Goal: Task Accomplishment & Management: Manage account settings

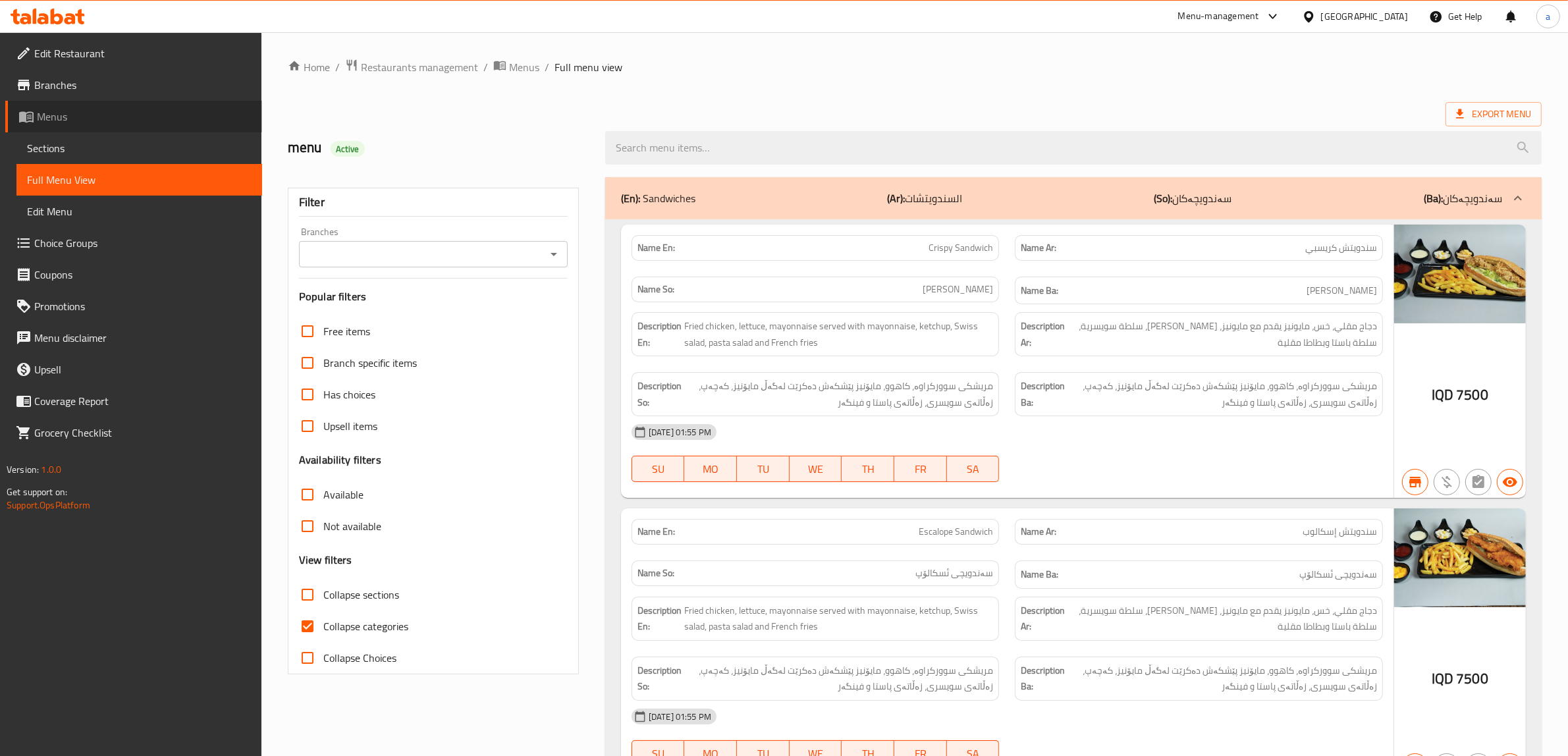
click at [52, 116] on span "Menus" at bounding box center [145, 116] width 215 height 15
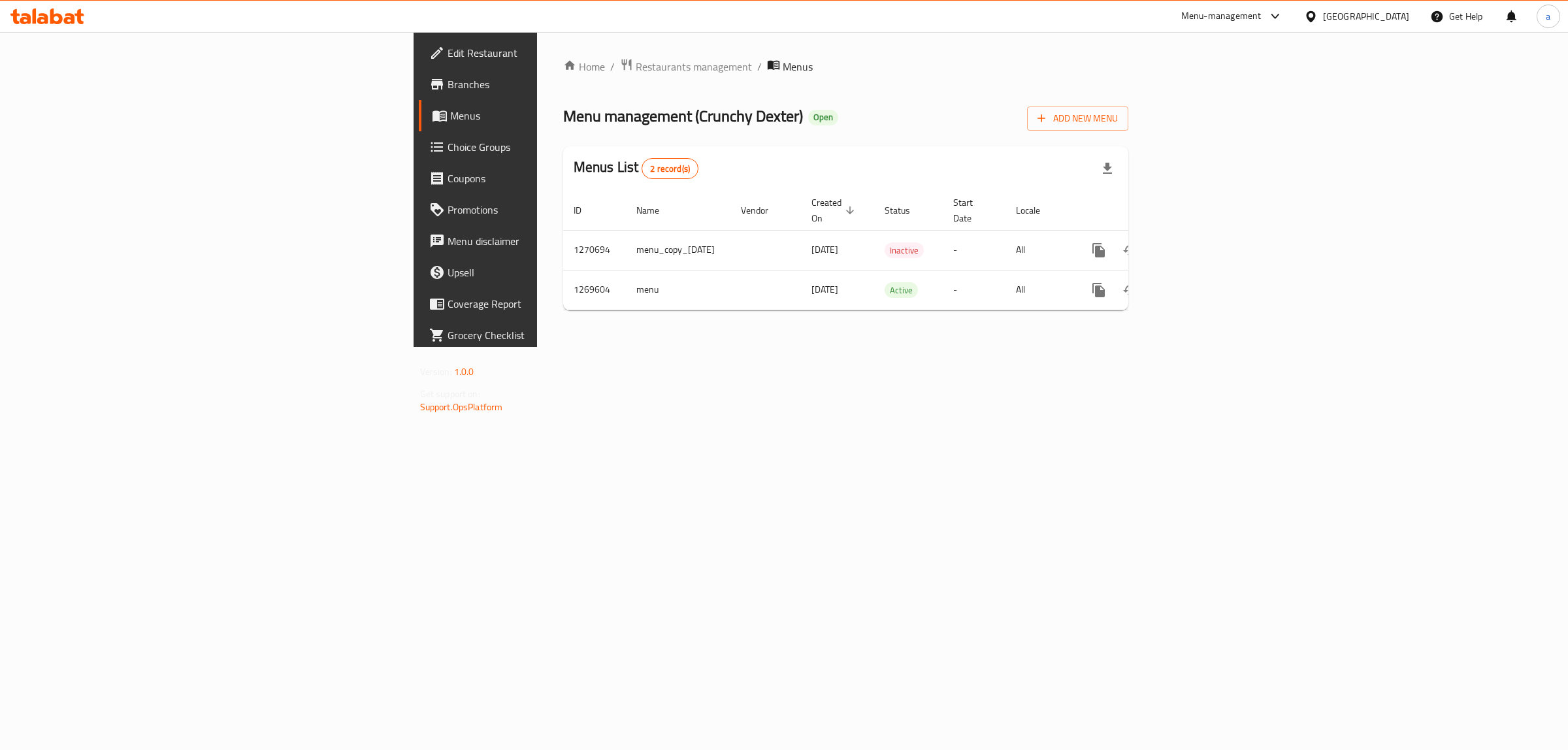
click at [66, 23] on icon at bounding box center [69, 19] width 11 height 11
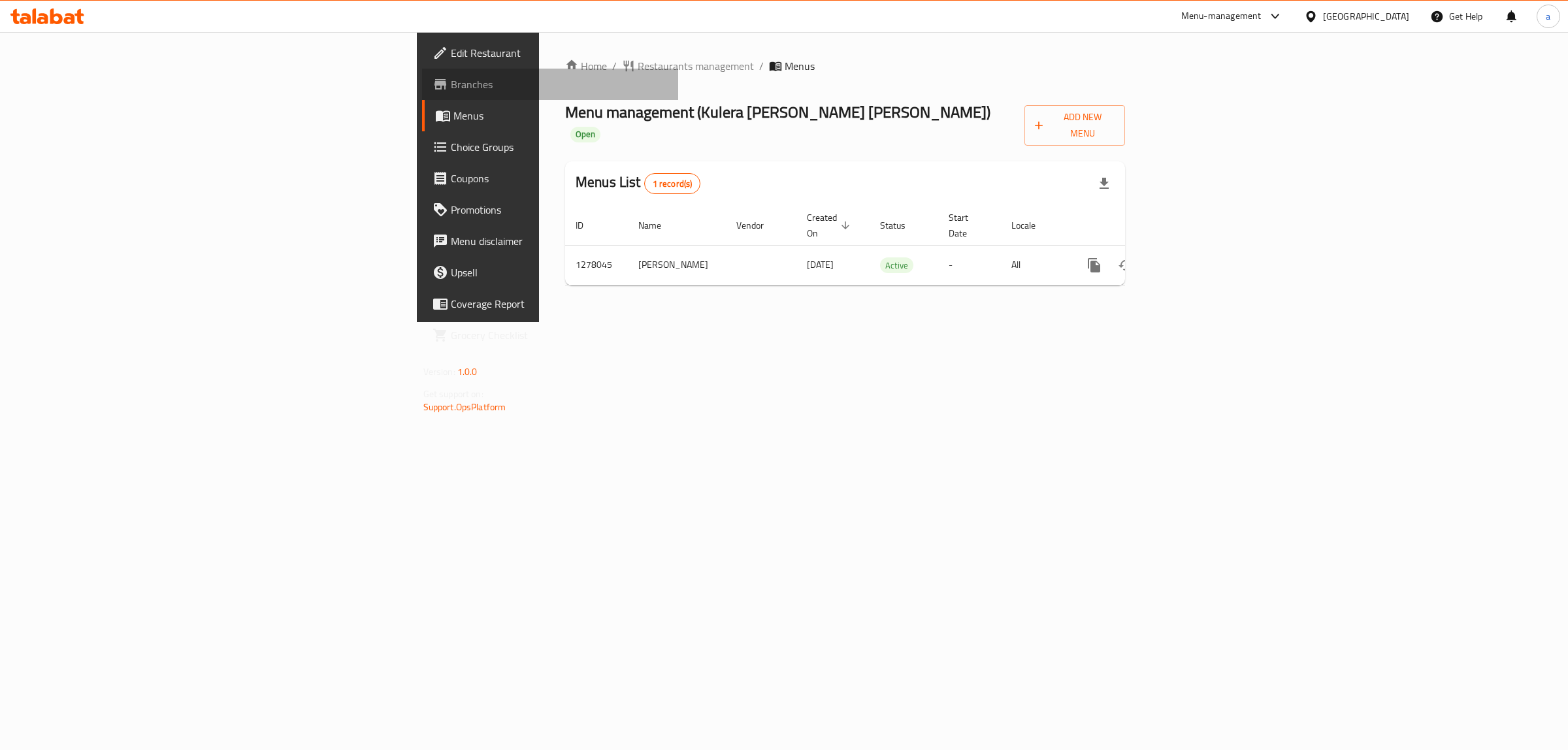
click at [451, 76] on span "Branches" at bounding box center [559, 83] width 218 height 15
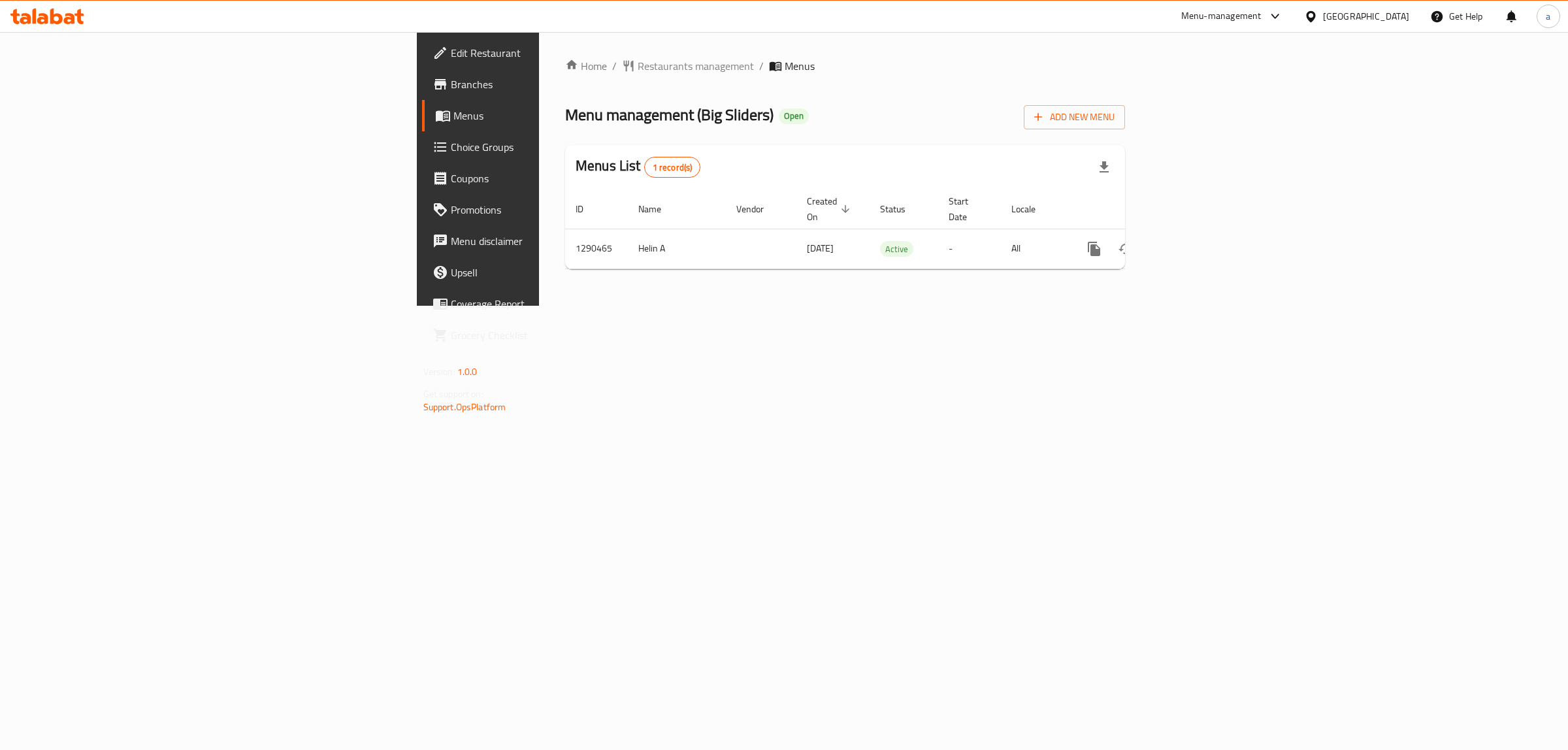
click at [451, 148] on span "Choice Groups" at bounding box center [559, 146] width 218 height 15
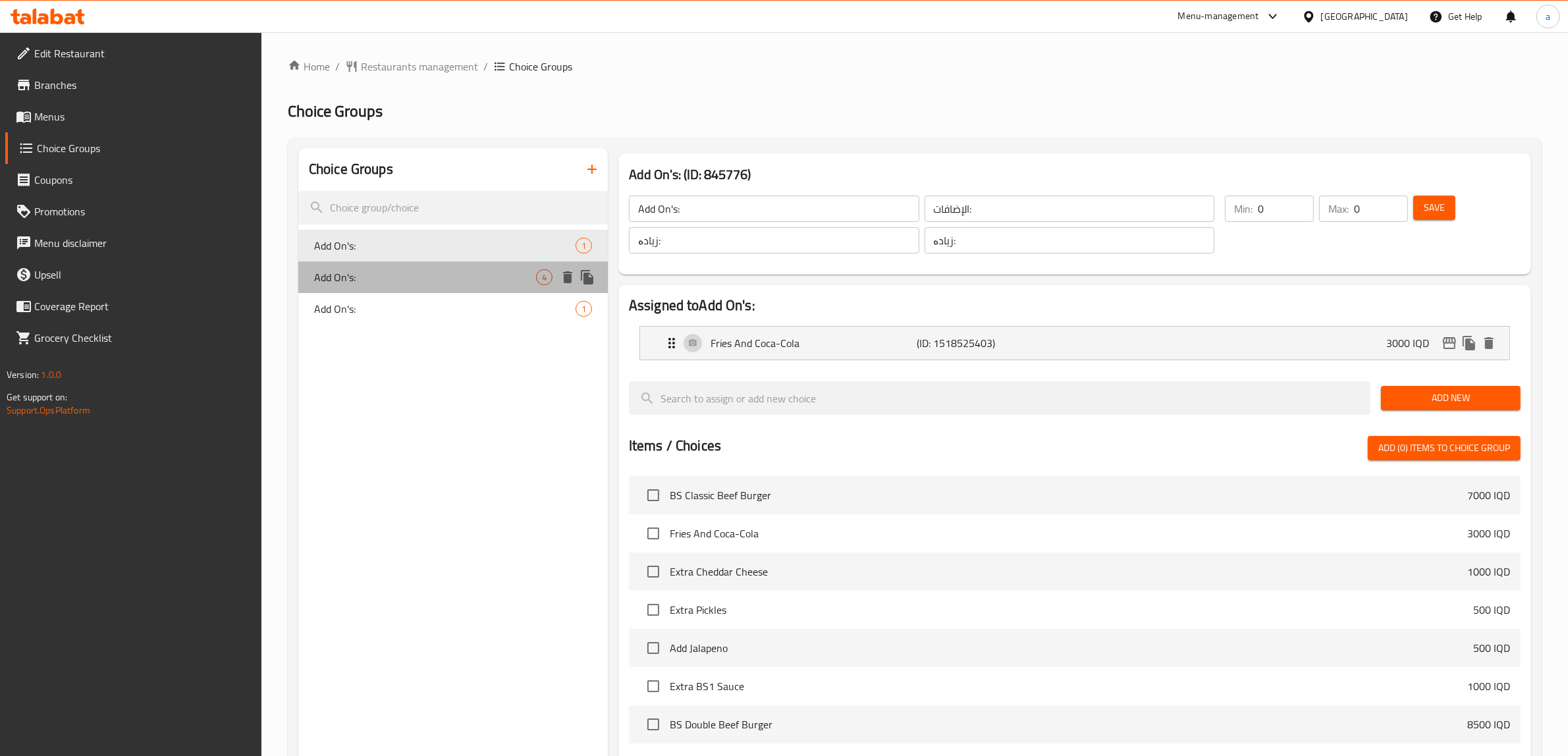
click at [378, 274] on span "Add On's:" at bounding box center [425, 276] width 222 height 15
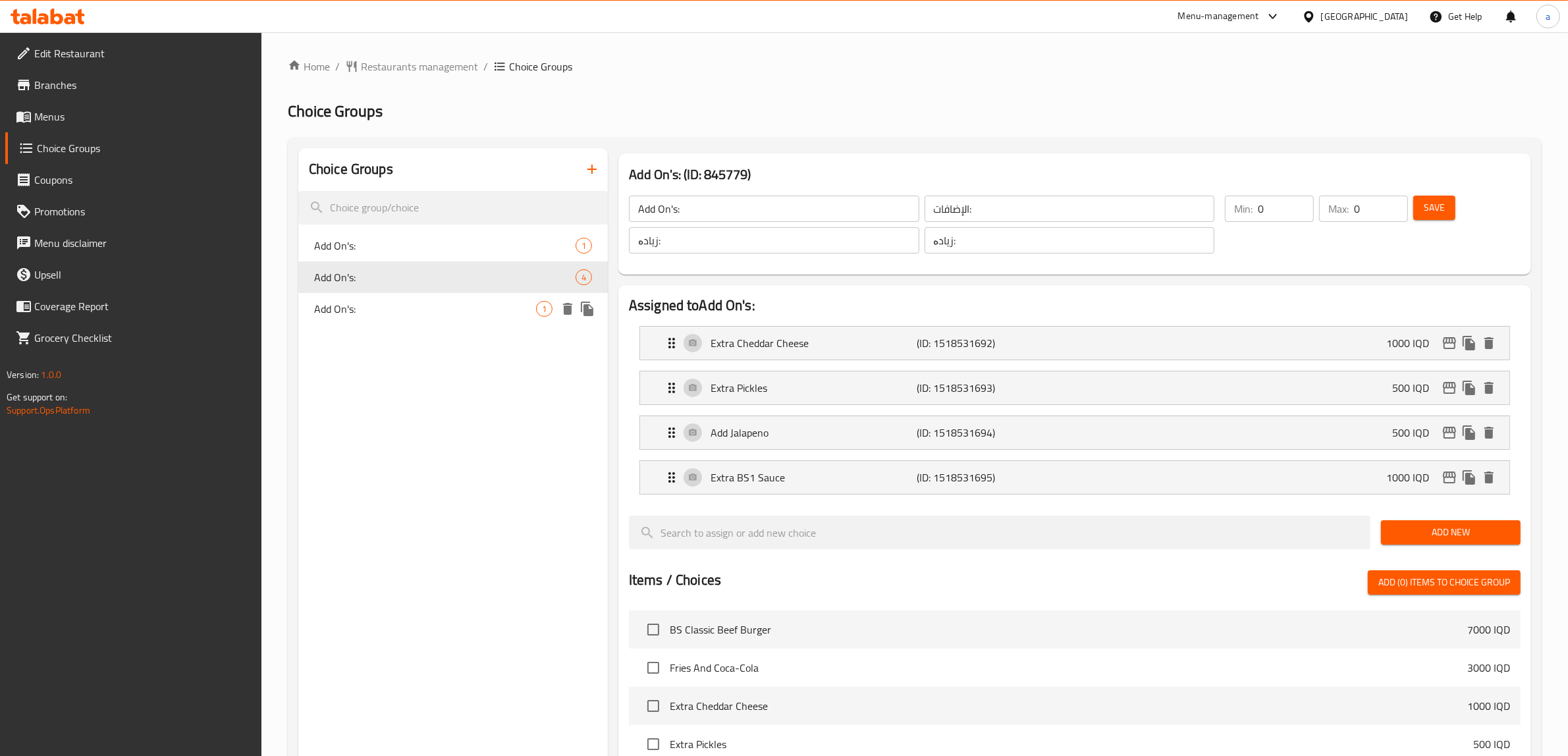
click at [384, 307] on span "Add On's:" at bounding box center [425, 308] width 222 height 15
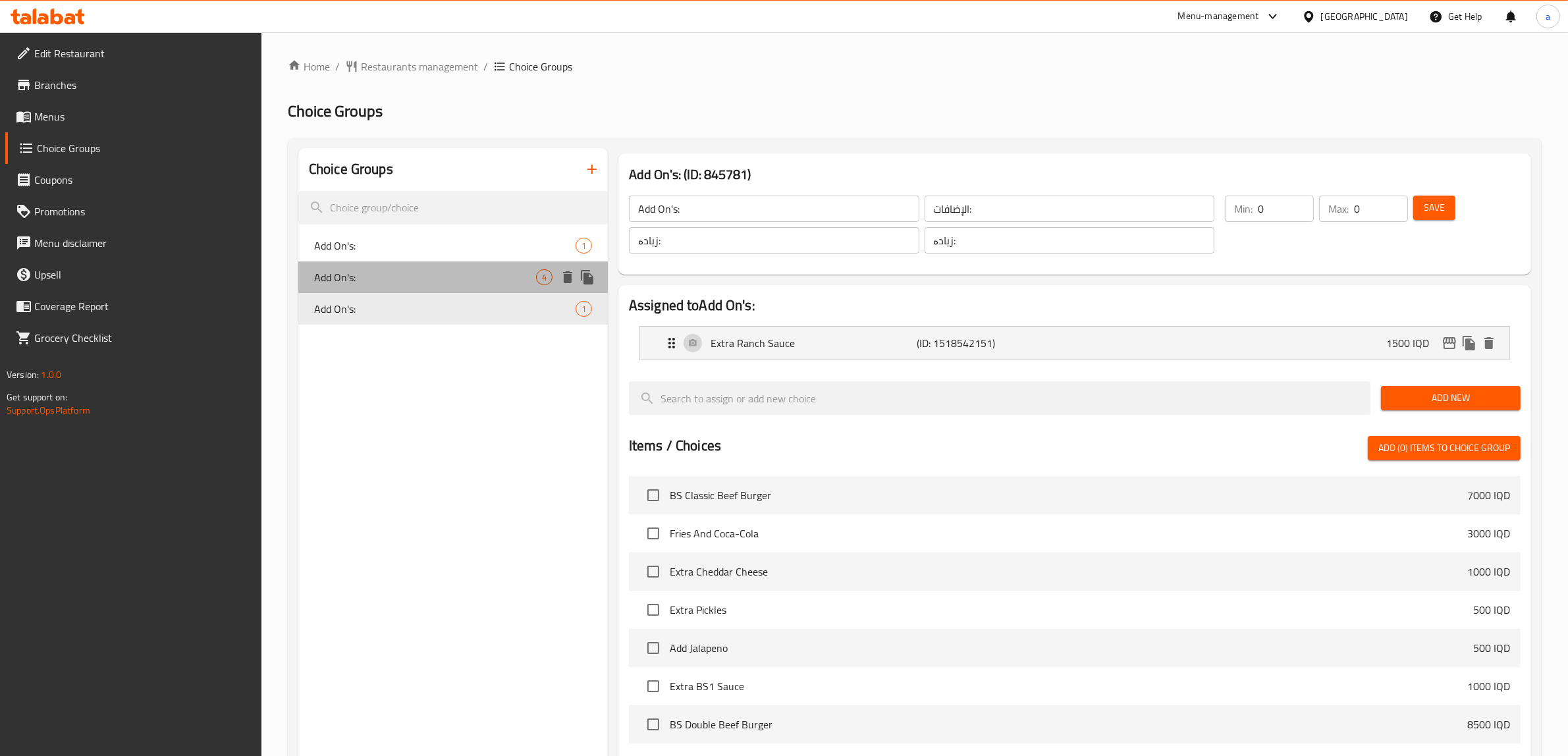
click at [382, 275] on span "Add On's:" at bounding box center [425, 276] width 222 height 15
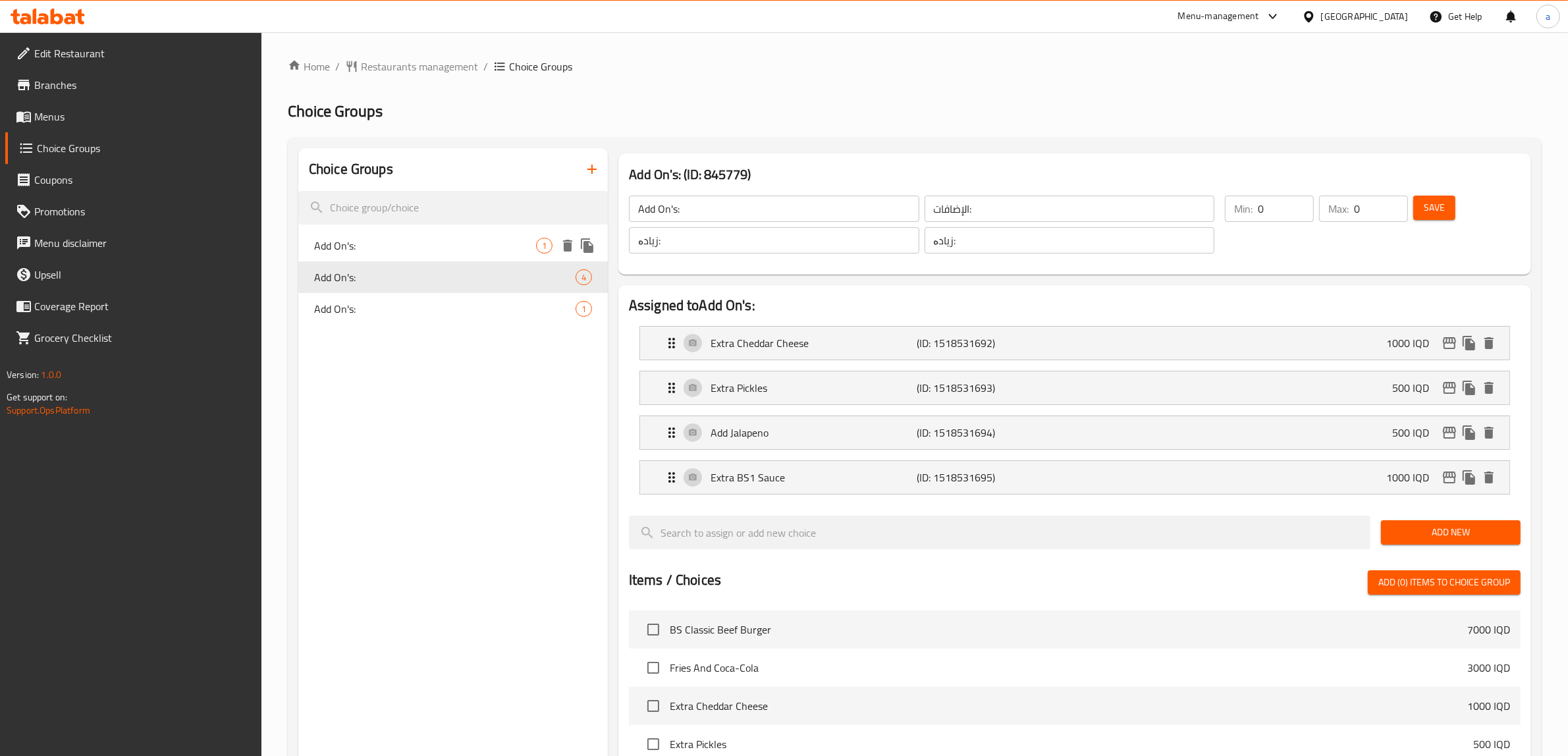
click at [383, 244] on span "Add On's:" at bounding box center [425, 245] width 222 height 15
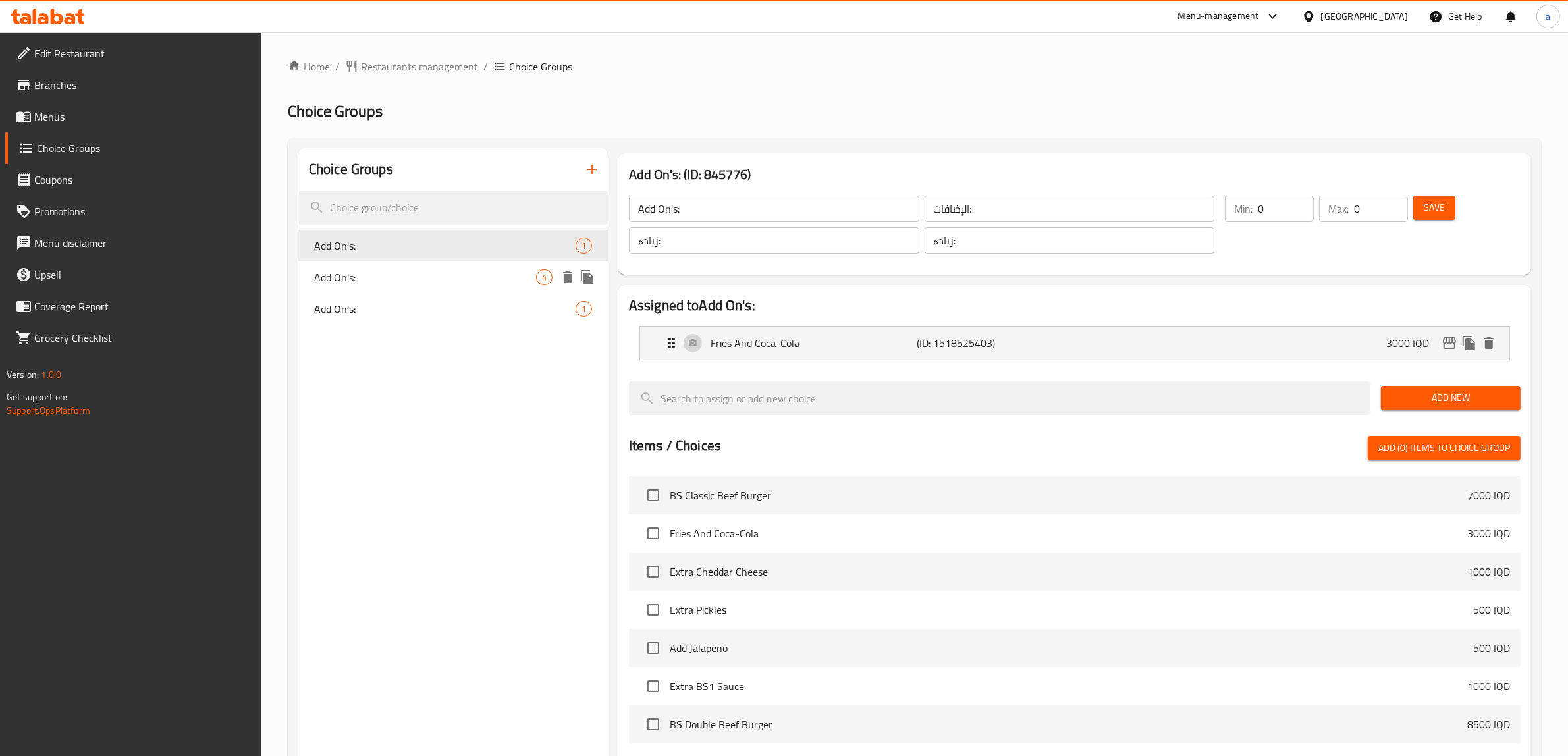
click at [378, 275] on span "Add On's:" at bounding box center [425, 276] width 222 height 15
type input "Add On's:"
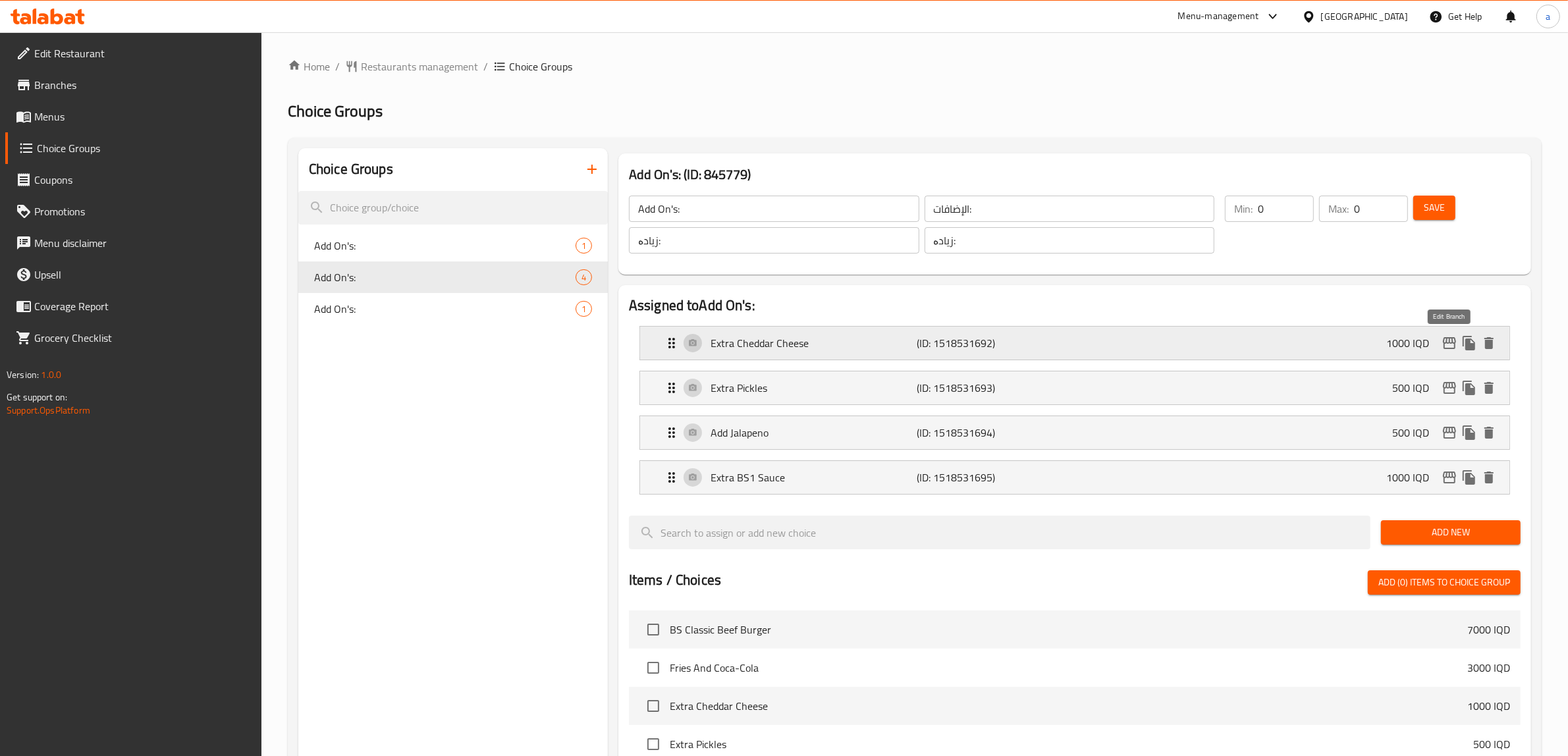
click at [1440, 343] on button "edit" at bounding box center [1449, 343] width 20 height 20
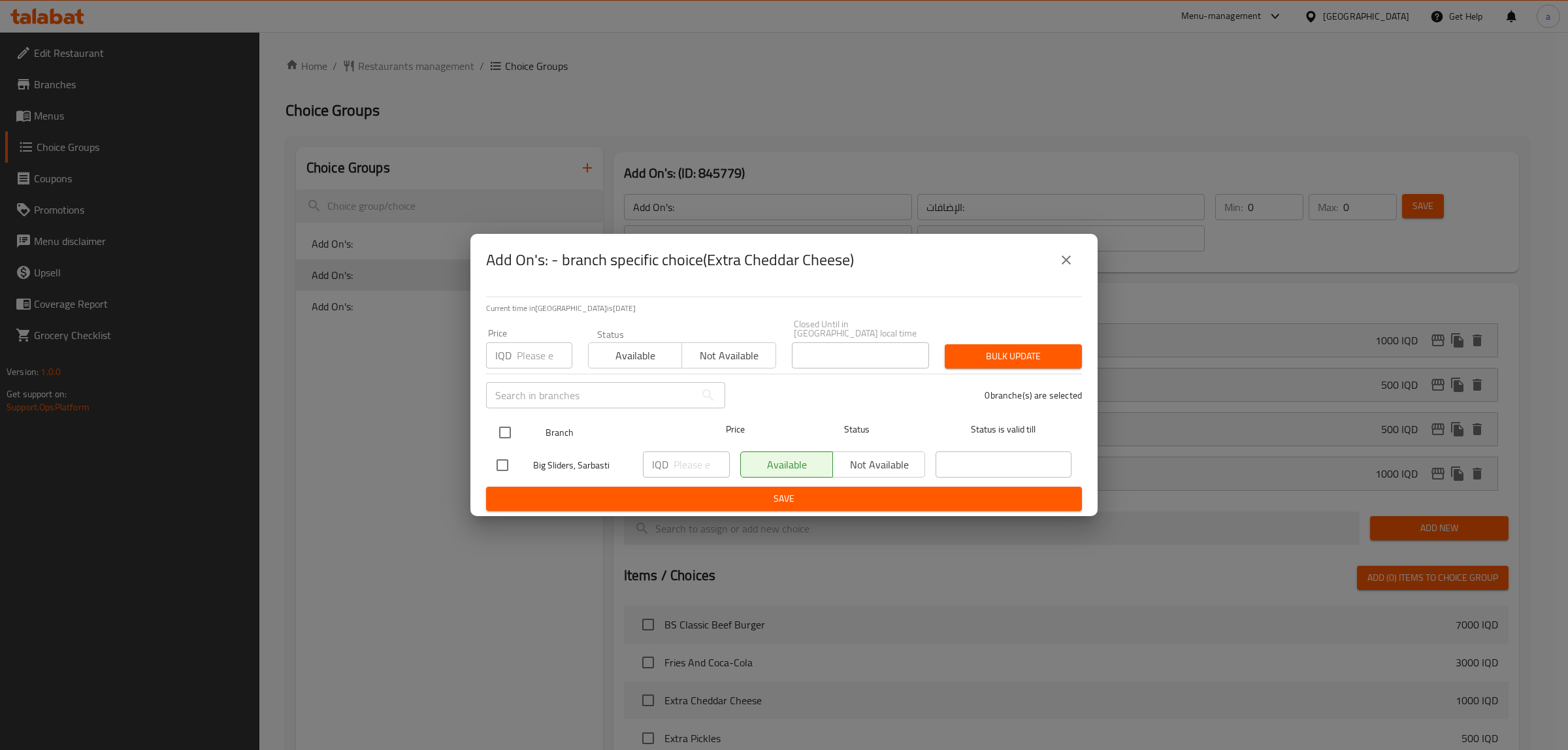
click at [492, 430] on input "checkbox" at bounding box center [505, 432] width 28 height 28
checkbox input "true"
click at [683, 464] on input "number" at bounding box center [702, 464] width 56 height 26
paste input "750"
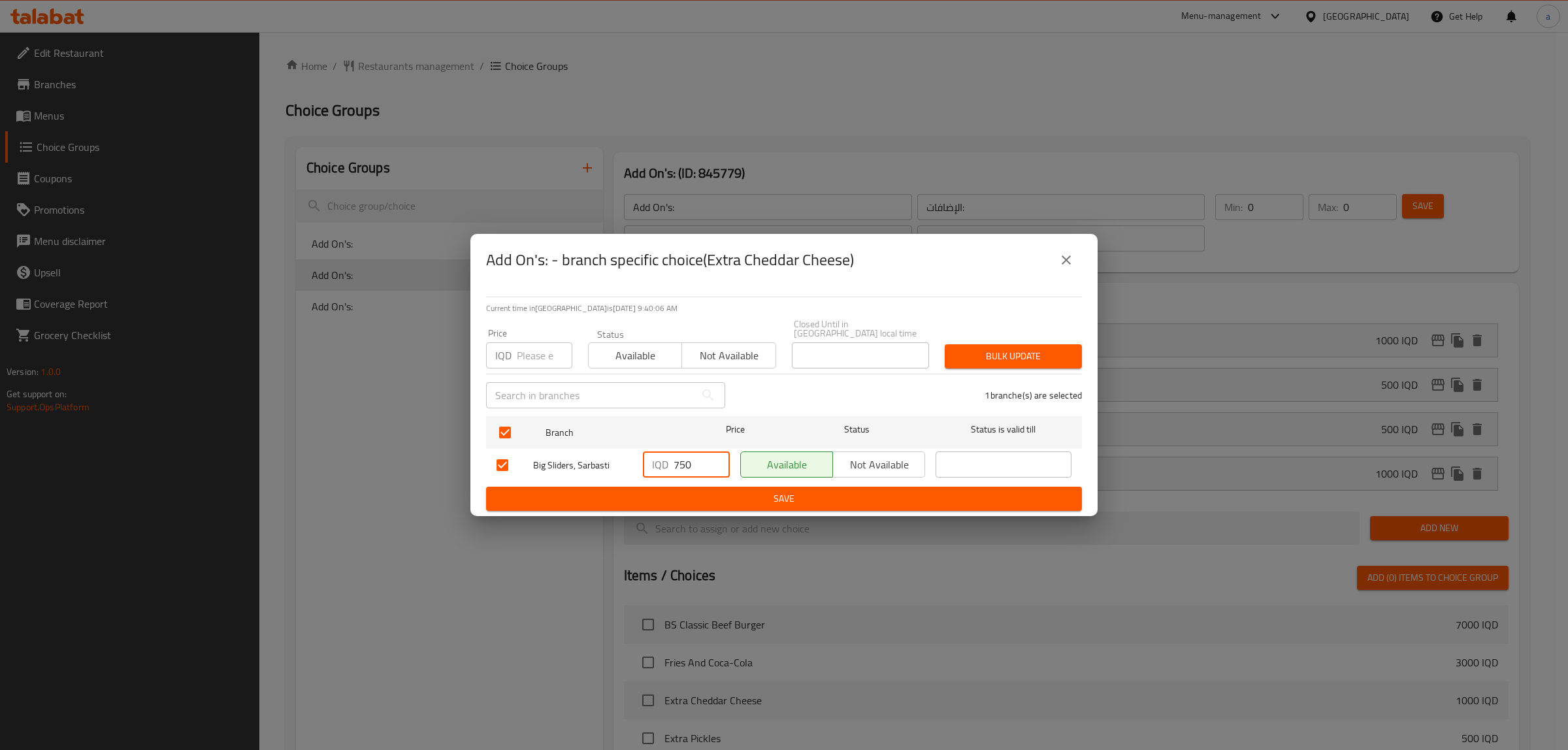
type input "750"
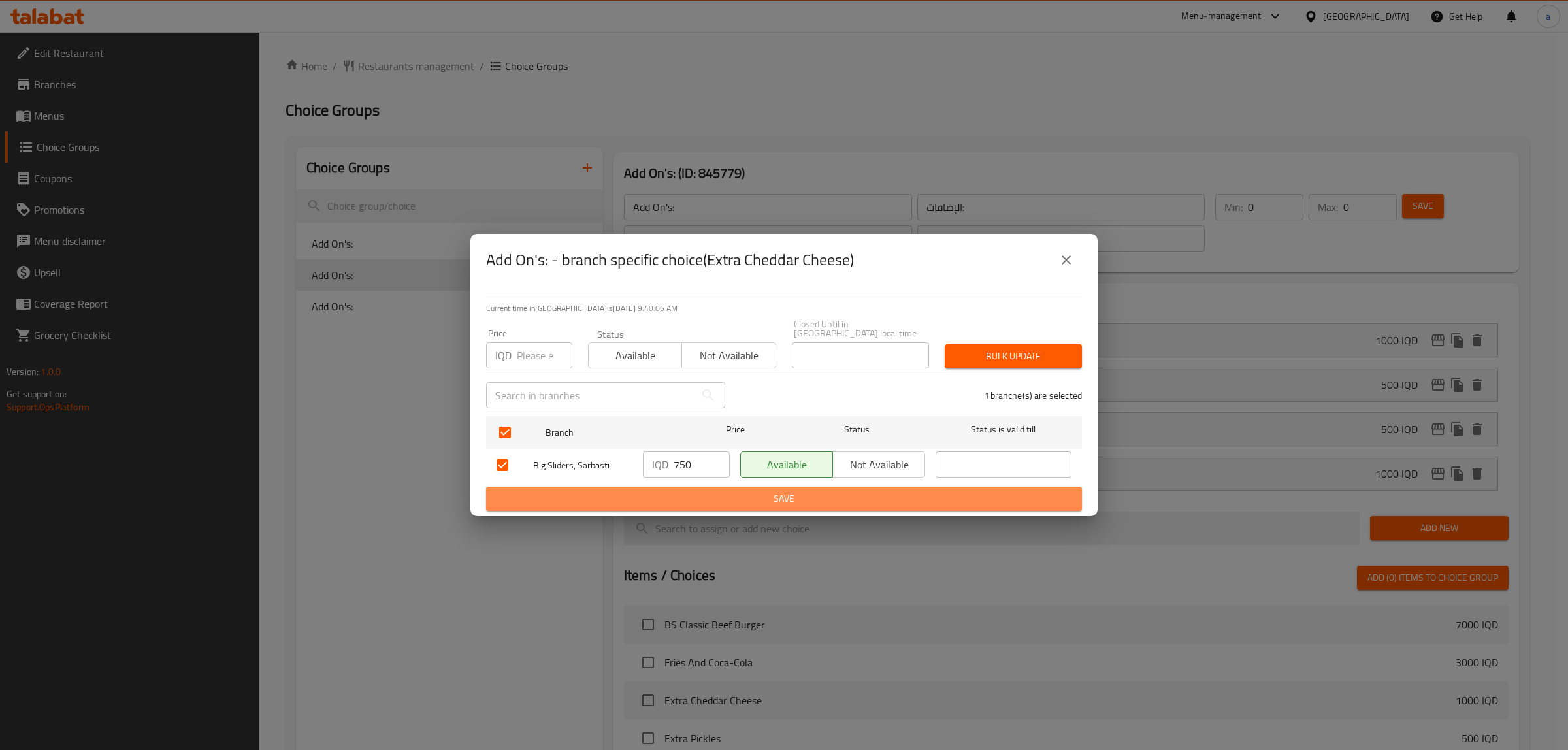
click at [731, 495] on span "Save" at bounding box center [784, 498] width 575 height 16
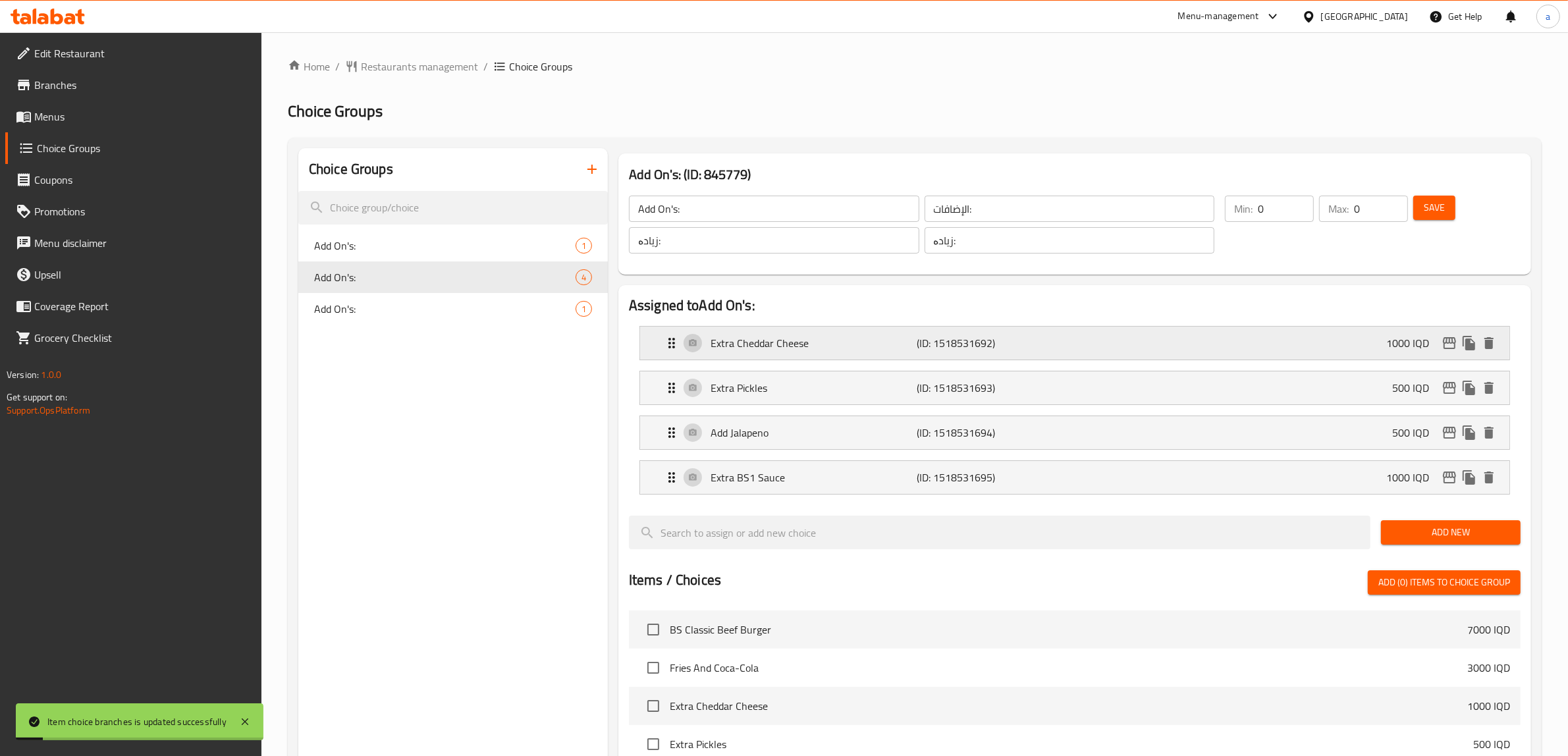
click at [1309, 348] on div "Extra Cheddar Cheese (ID: 1518531692) 1000 IQD" at bounding box center [1078, 343] width 829 height 33
click at [807, 492] on div "Extra BS1 Sauce (ID: 1518531695) 1000 IQD" at bounding box center [1078, 477] width 829 height 33
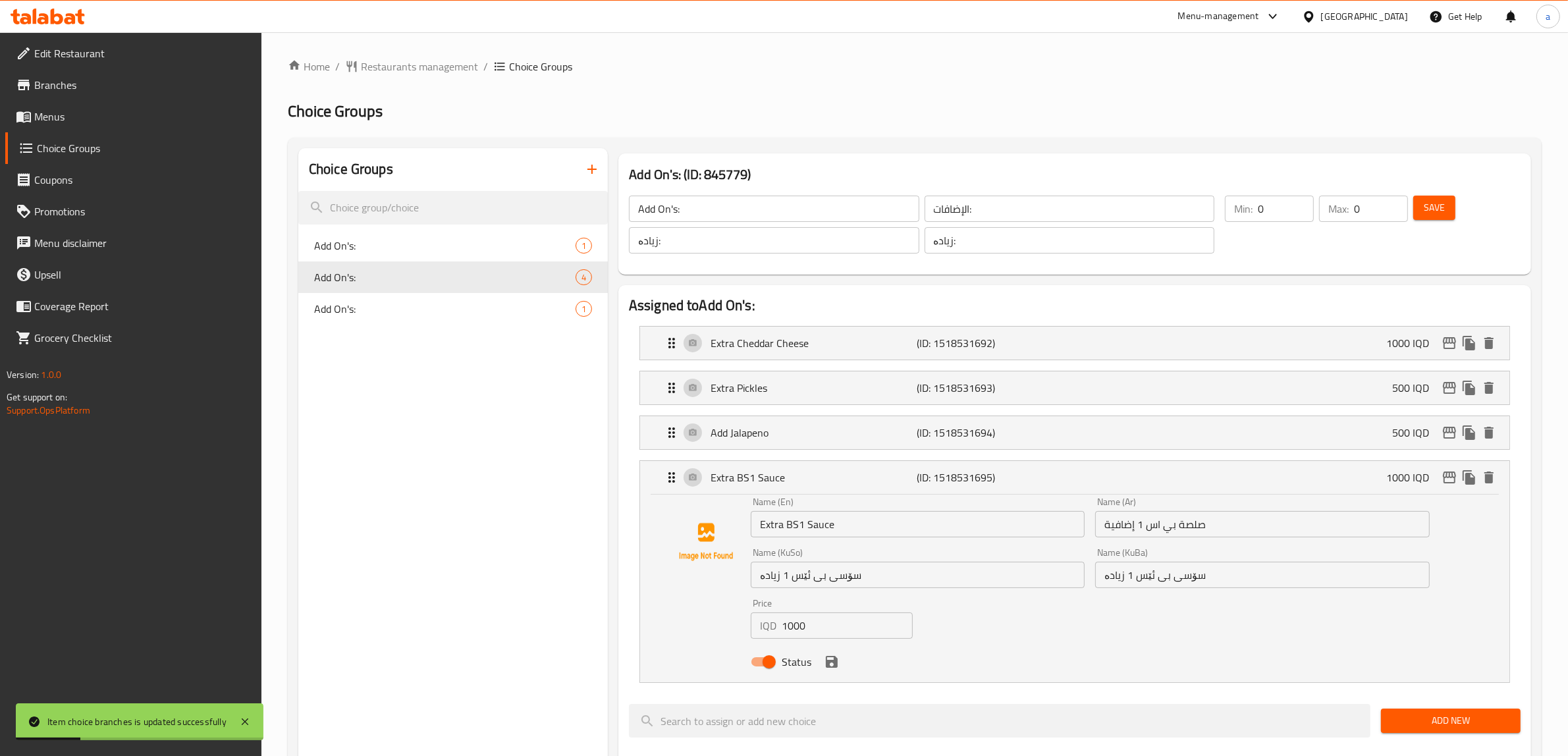
click at [807, 492] on div "Extra BS1 Sauce (ID: 1518531695) 1000 IQD" at bounding box center [1078, 477] width 829 height 33
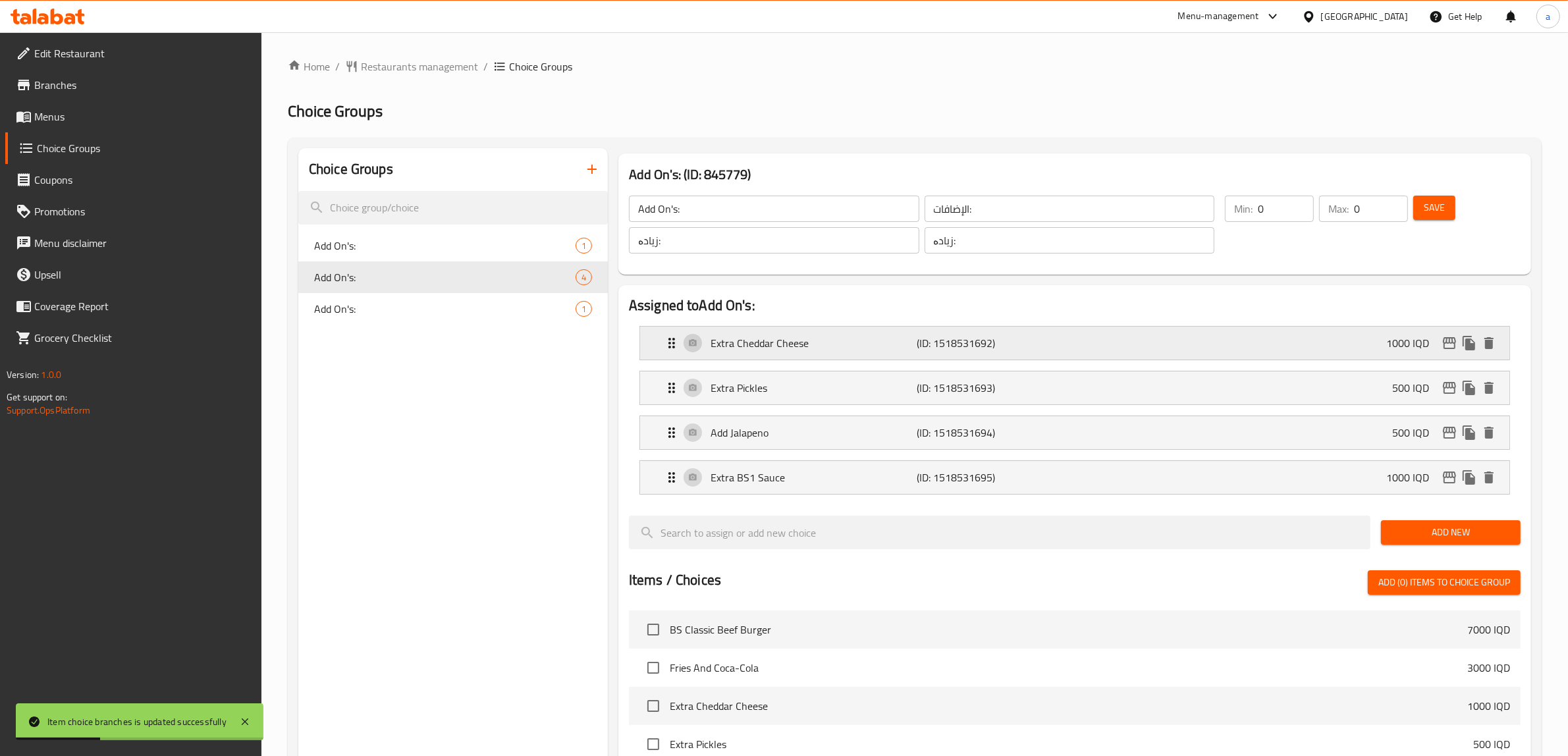
click at [795, 350] on p "Extra Cheddar Cheese" at bounding box center [814, 342] width 207 height 15
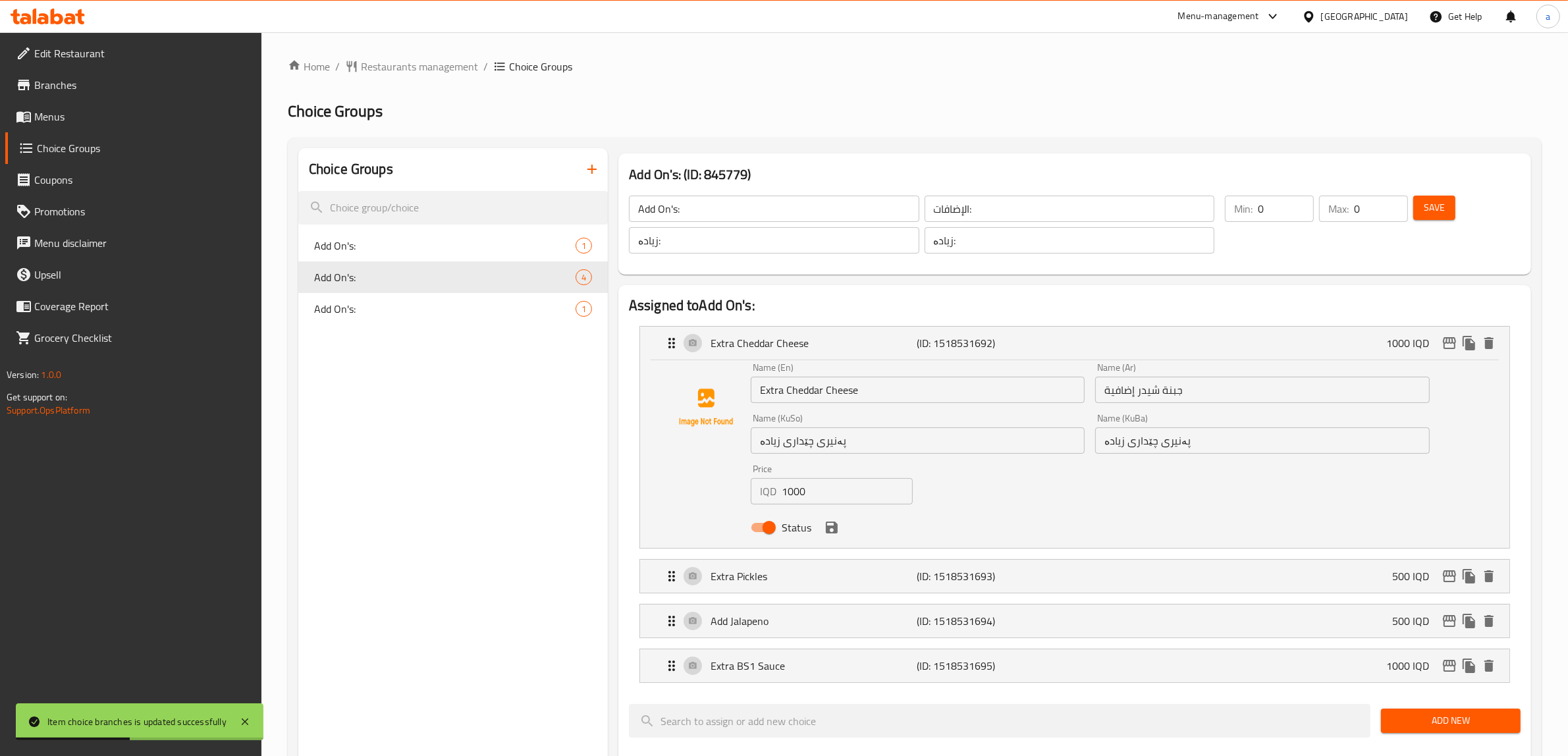
click at [797, 489] on input "1000" at bounding box center [846, 490] width 131 height 26
paste input "75"
click at [830, 530] on icon "save" at bounding box center [831, 527] width 15 height 15
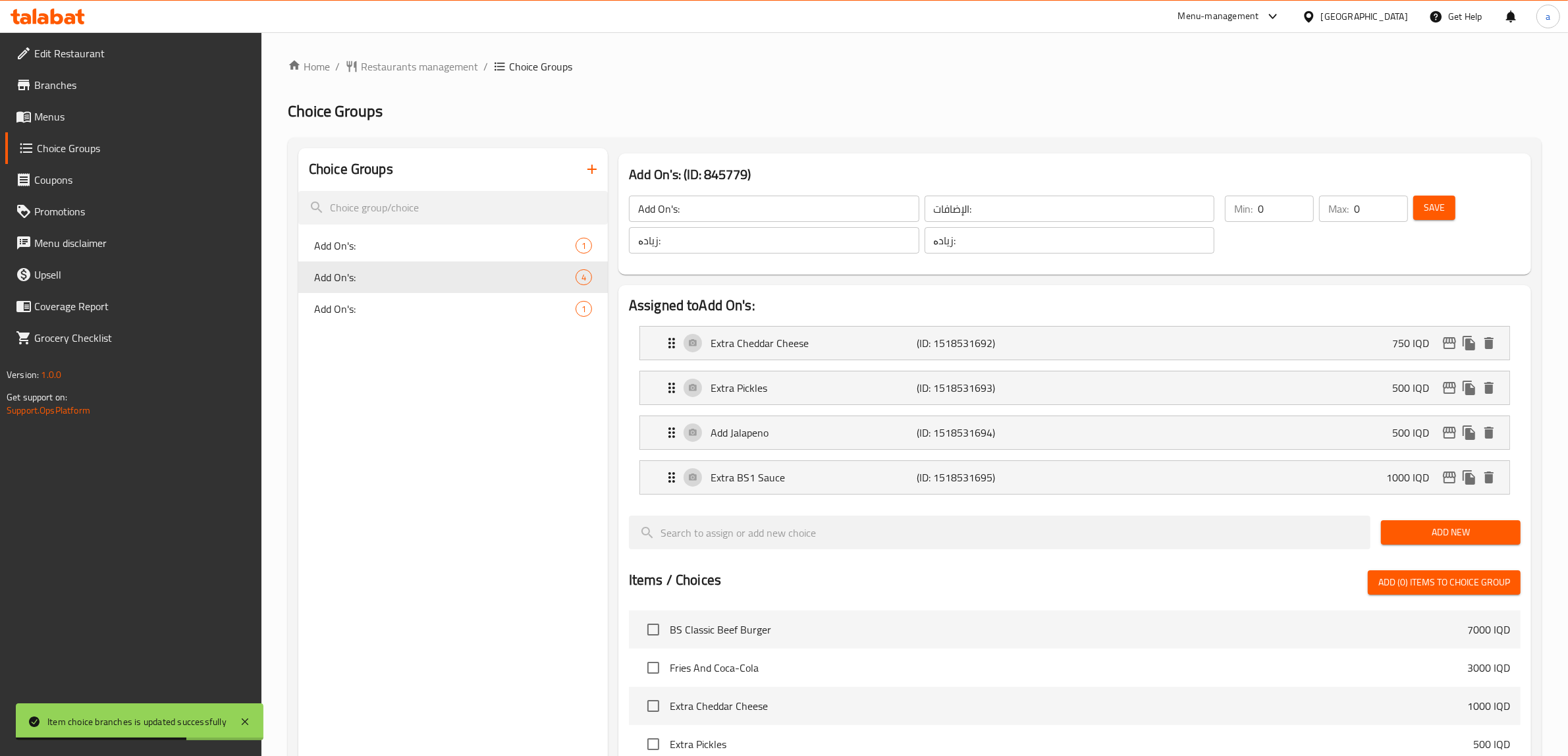
type input "750"
click at [1437, 206] on span "Save" at bounding box center [1433, 208] width 21 height 16
click at [791, 484] on p "Extra BS1 Sauce" at bounding box center [814, 477] width 207 height 15
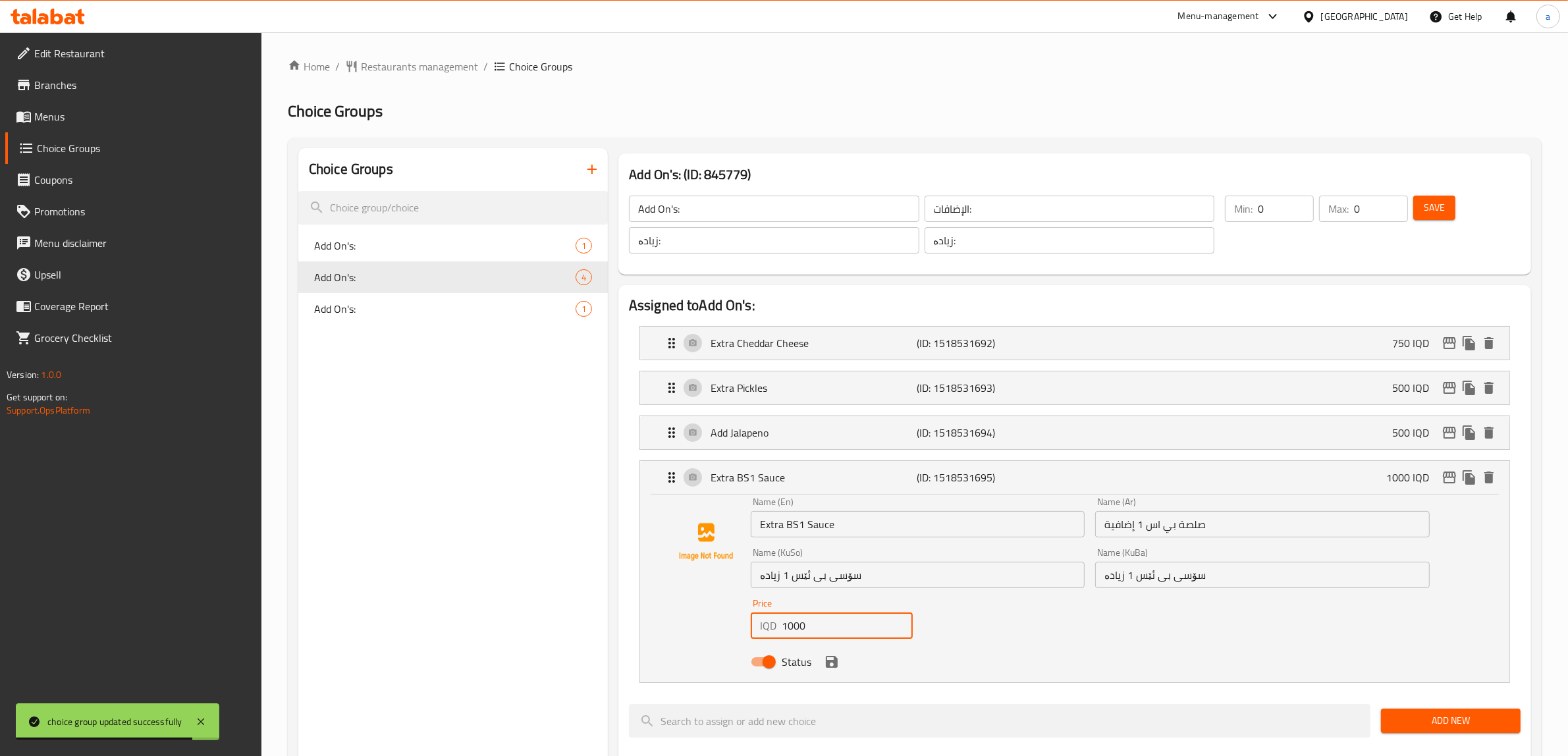
click at [800, 621] on input "1000" at bounding box center [846, 625] width 131 height 26
paste input "5"
click at [835, 659] on icon "save" at bounding box center [831, 661] width 12 height 12
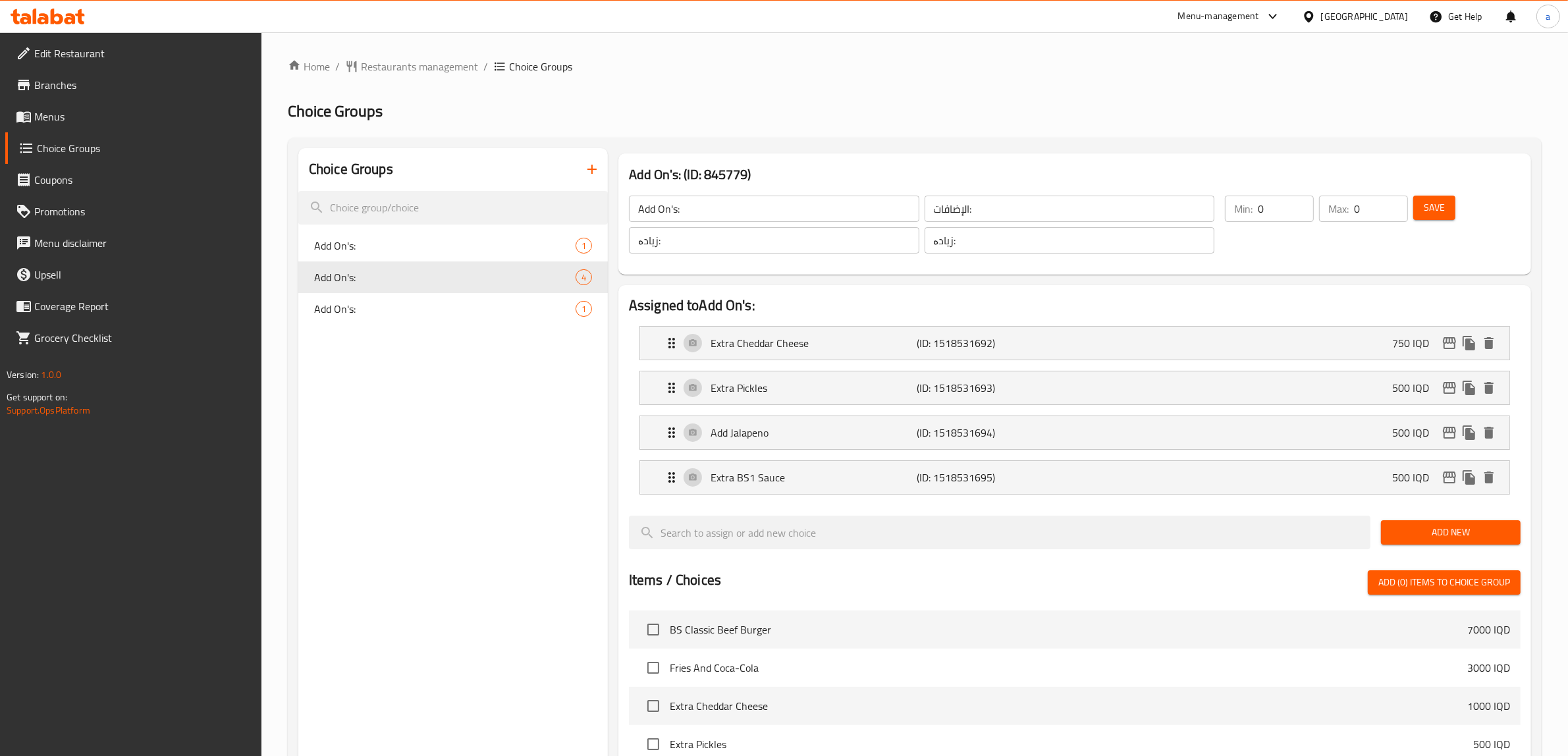
type input "500"
click at [1447, 477] on icon "edit" at bounding box center [1449, 477] width 15 height 15
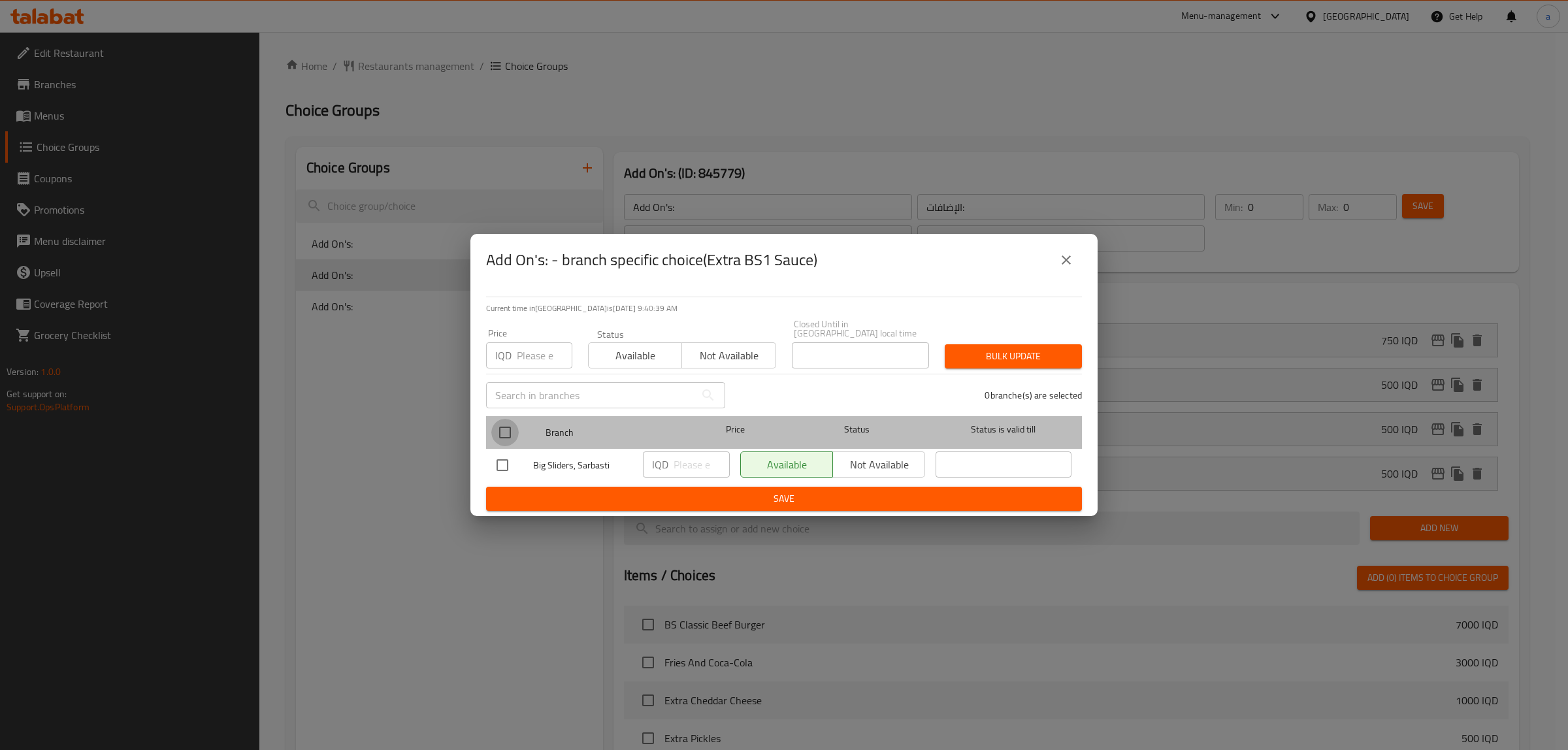
click at [507, 425] on input "checkbox" at bounding box center [505, 432] width 28 height 28
checkbox input "true"
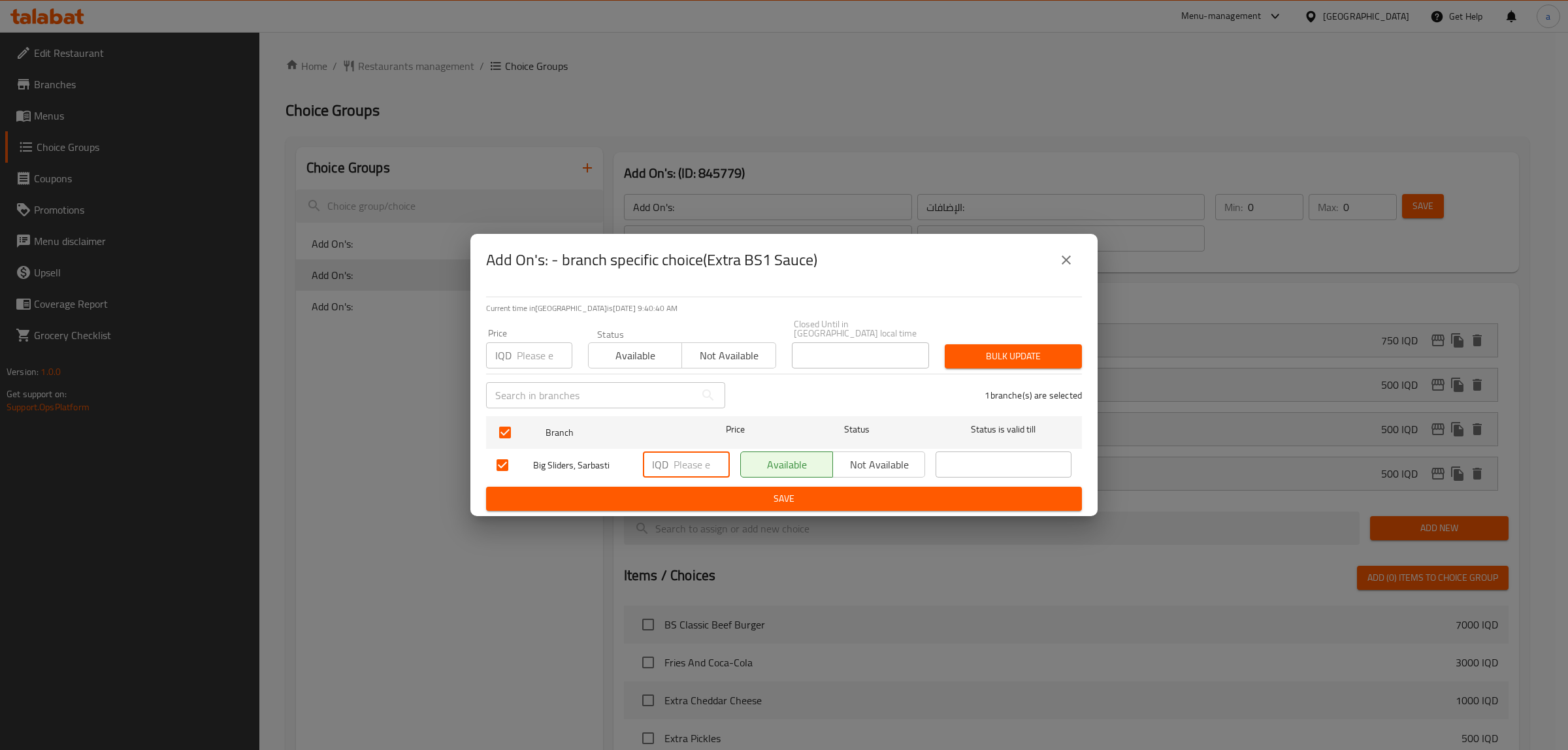
click at [693, 461] on input "number" at bounding box center [702, 464] width 56 height 26
paste input "500"
type input "500"
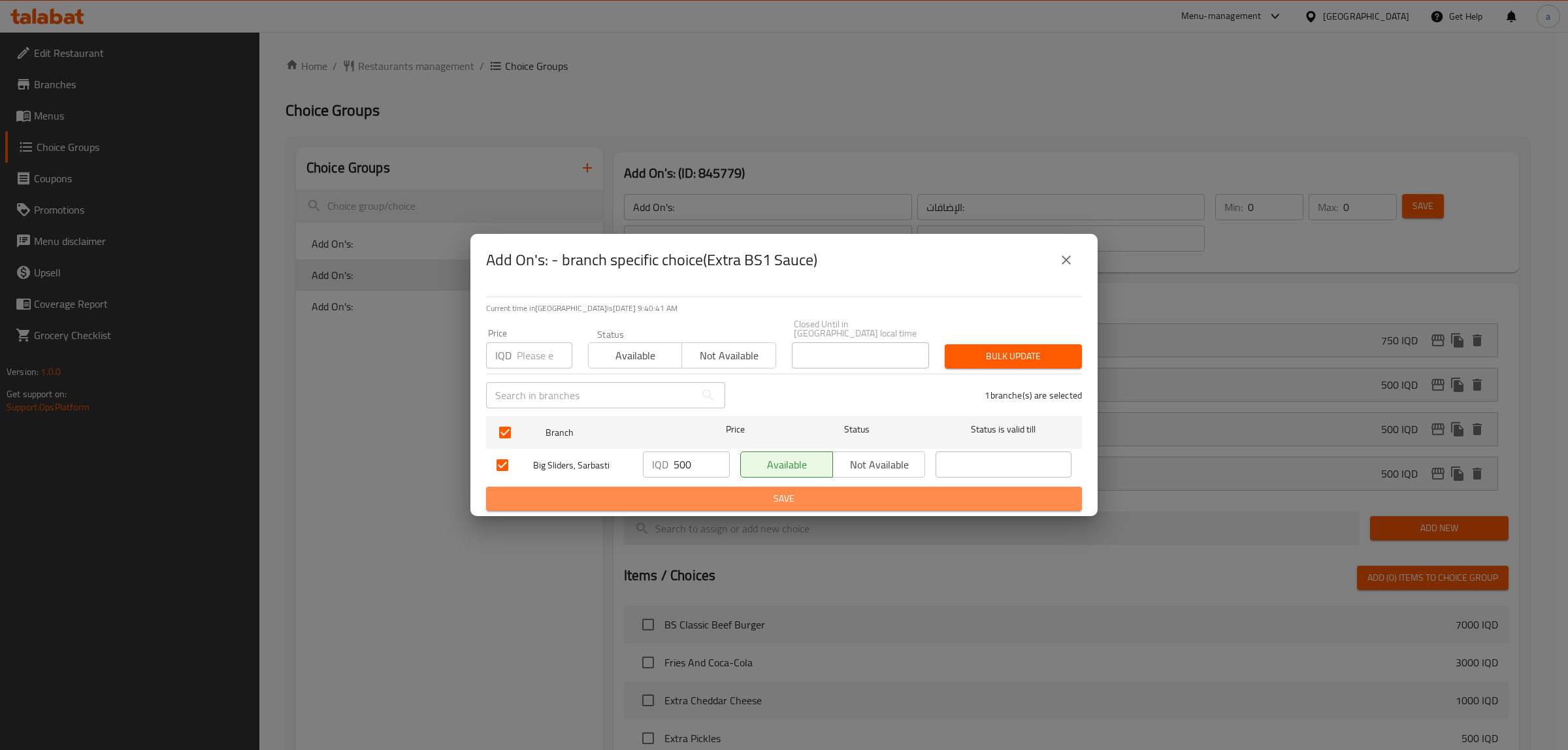
click at [711, 490] on span "Save" at bounding box center [784, 498] width 575 height 16
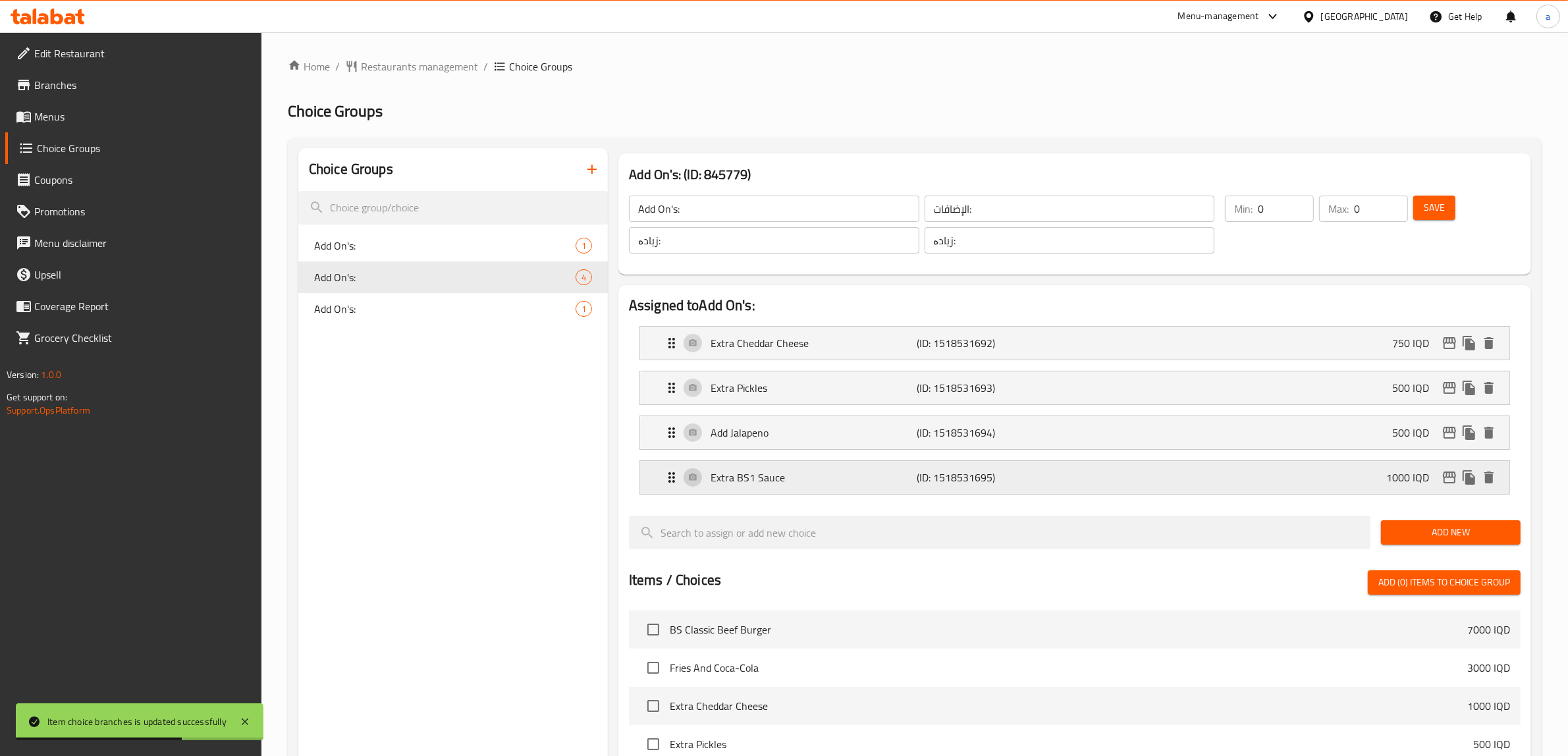
click at [747, 480] on p "Extra BS1 Sauce" at bounding box center [814, 477] width 207 height 15
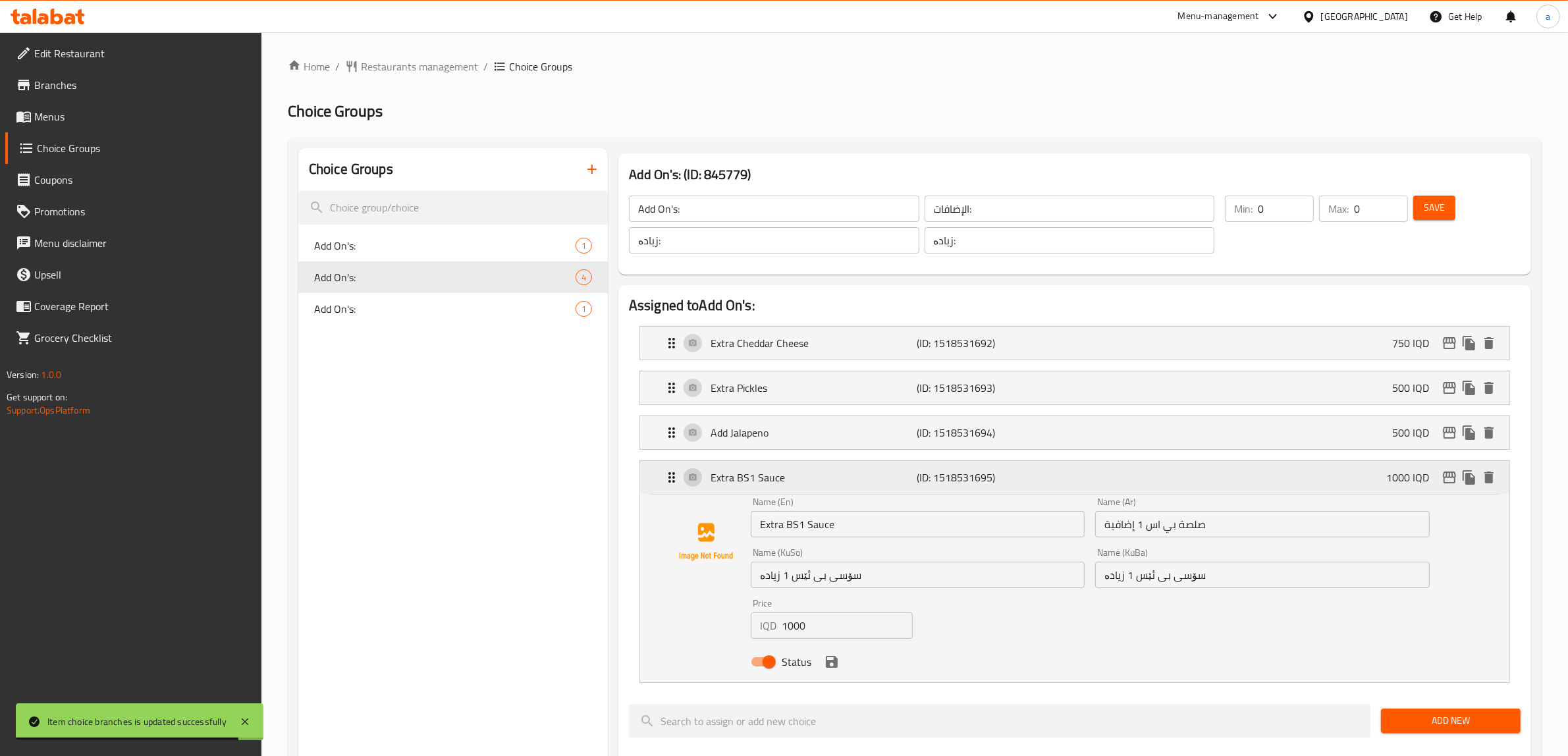
click at [747, 480] on p "Extra BS1 Sauce" at bounding box center [814, 477] width 207 height 15
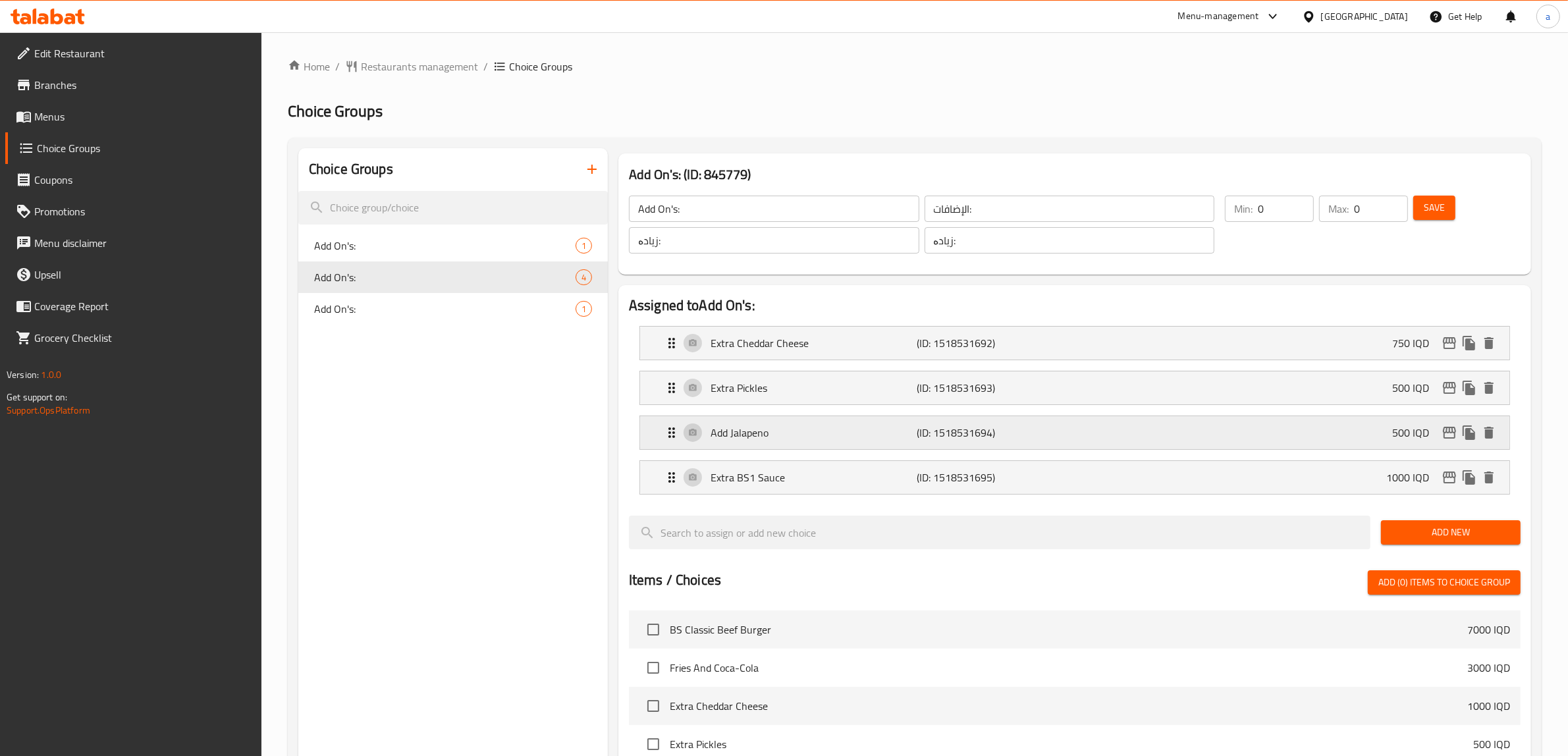
click at [755, 448] on div "Add Jalapeno (ID: 1518531694) 500 IQD" at bounding box center [1078, 433] width 829 height 33
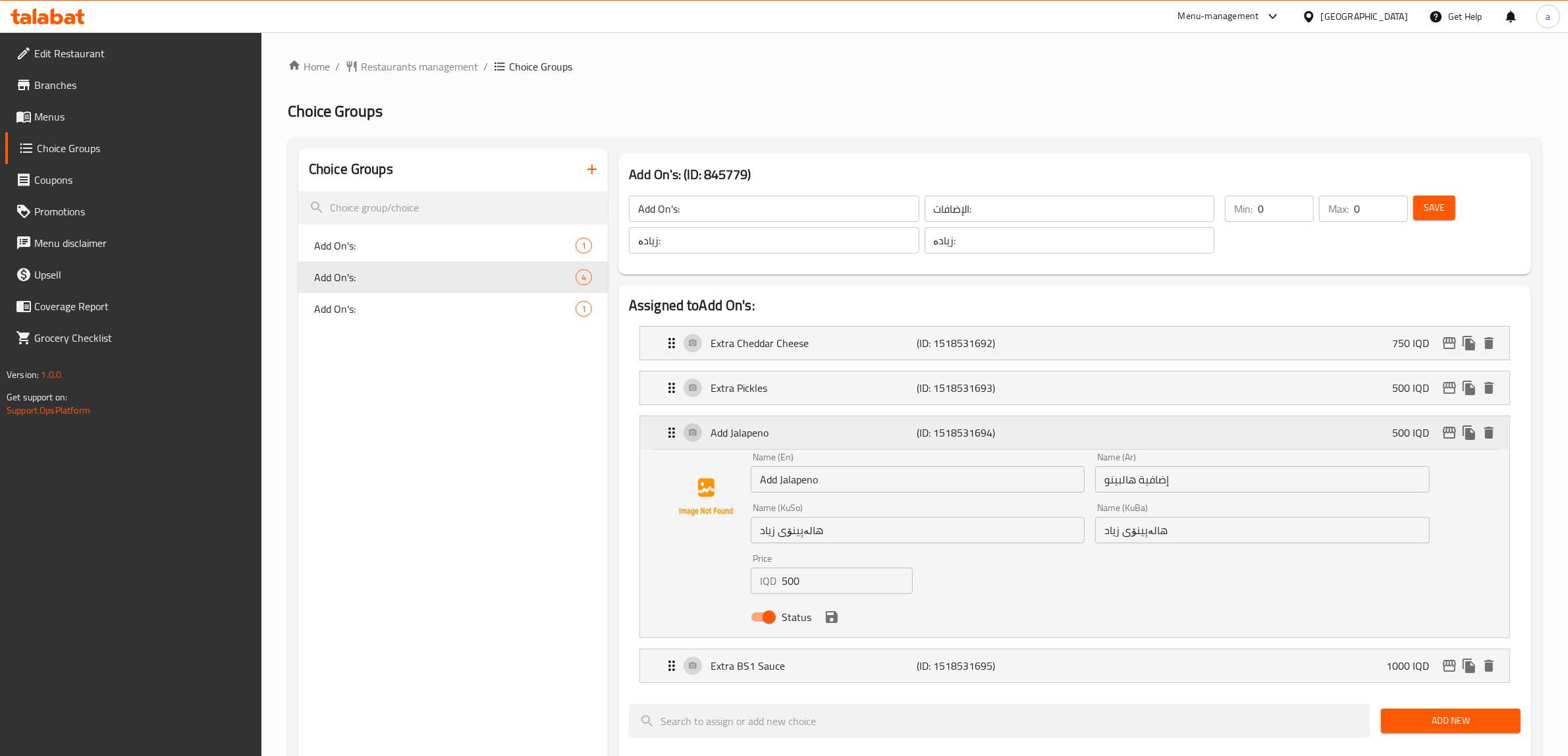
click at [755, 448] on div "Add Jalapeno (ID: 1518531694) 500 IQD" at bounding box center [1078, 433] width 829 height 33
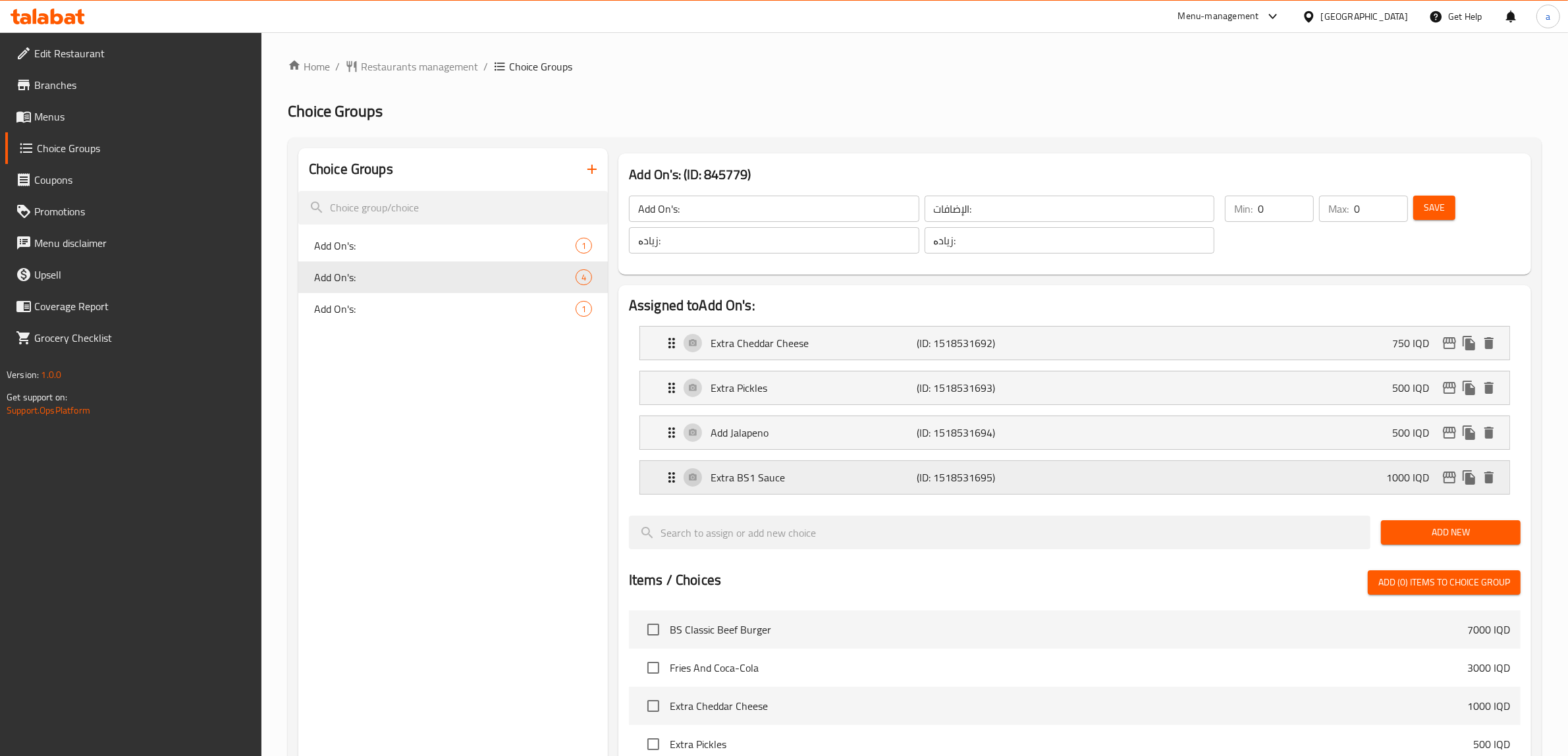
click at [765, 477] on p "Extra BS1 Sauce" at bounding box center [814, 477] width 207 height 15
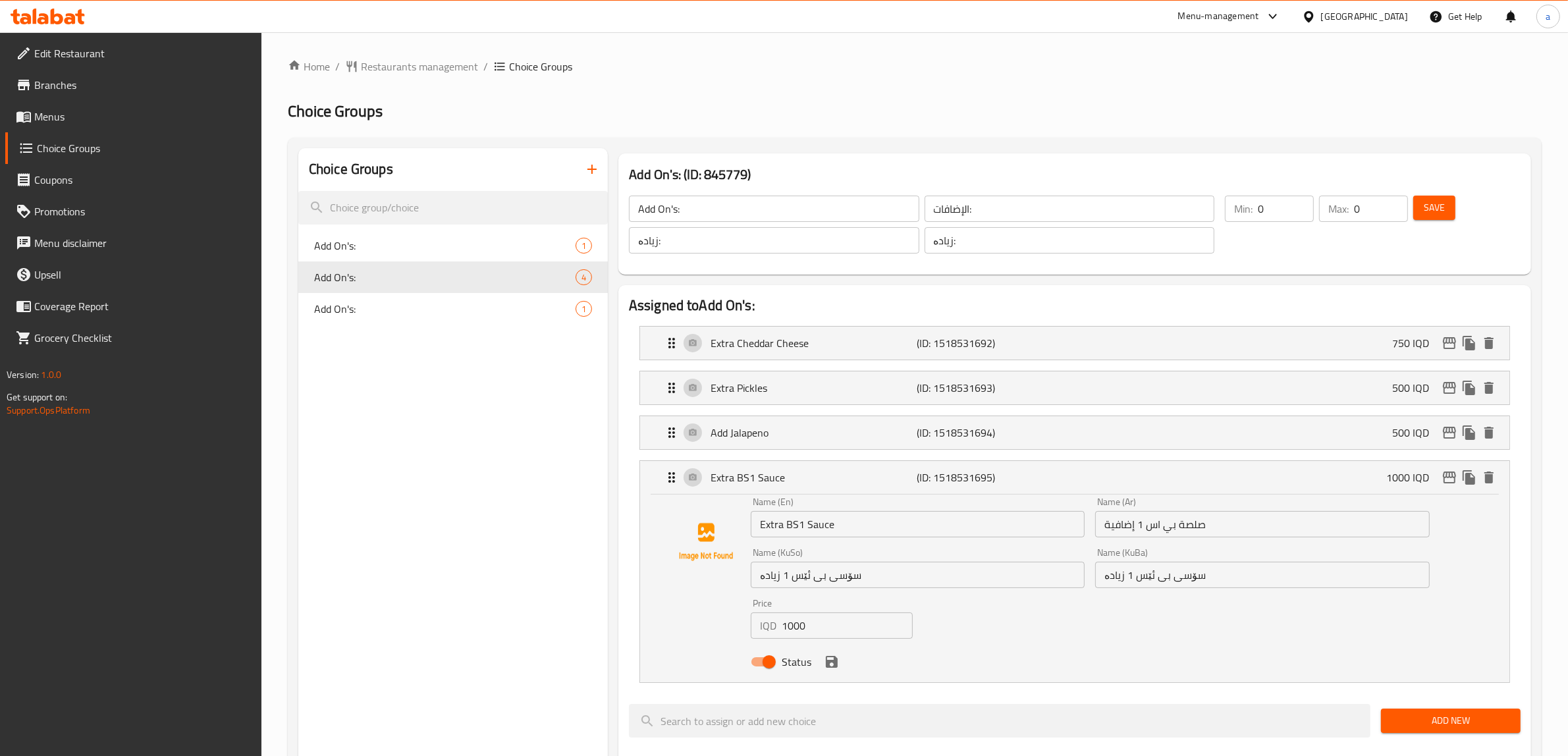
click at [800, 627] on input "1000" at bounding box center [846, 625] width 131 height 26
paste input "5"
click at [827, 664] on icon "save" at bounding box center [831, 661] width 12 height 12
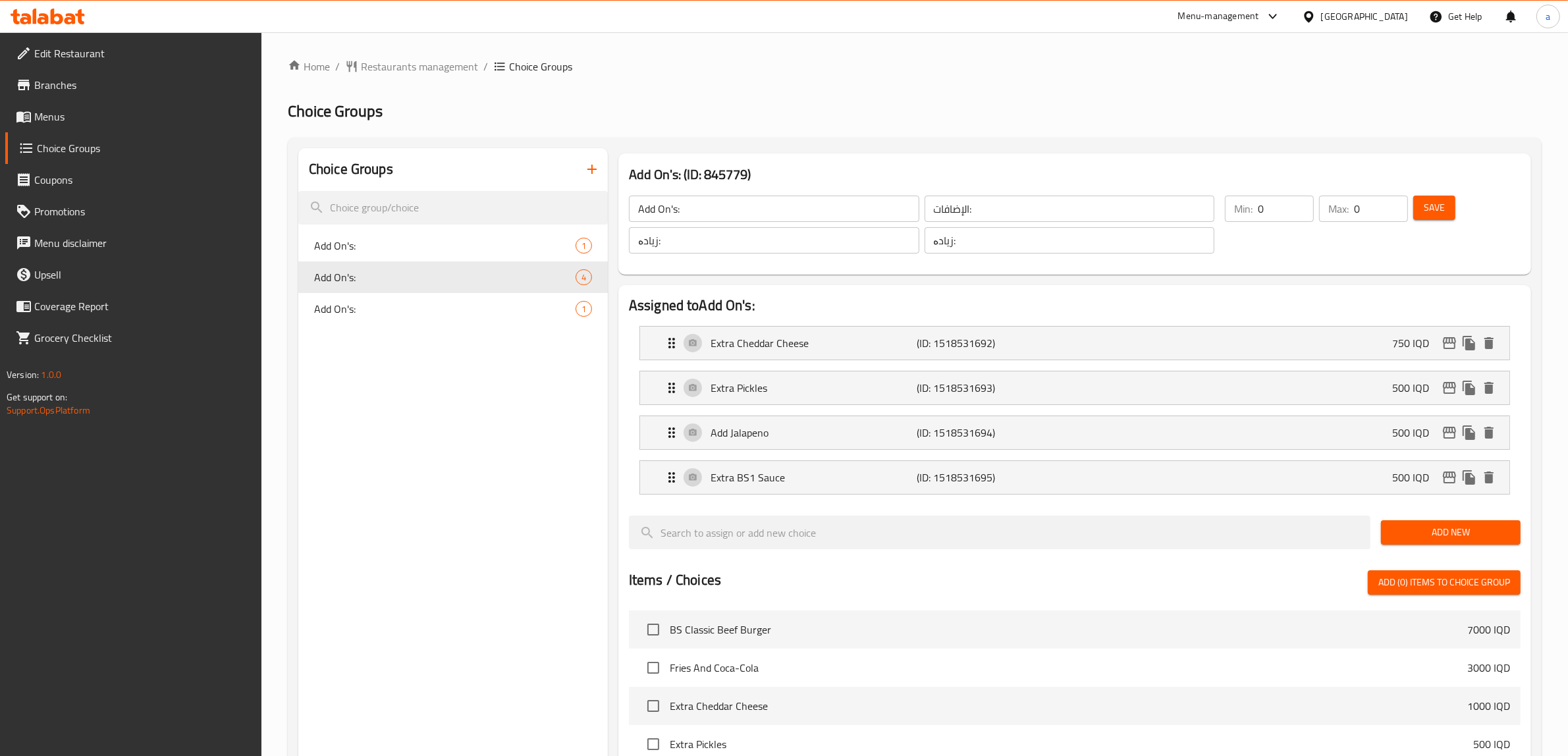
type input "500"
click at [1446, 482] on icon "edit" at bounding box center [1449, 477] width 14 height 12
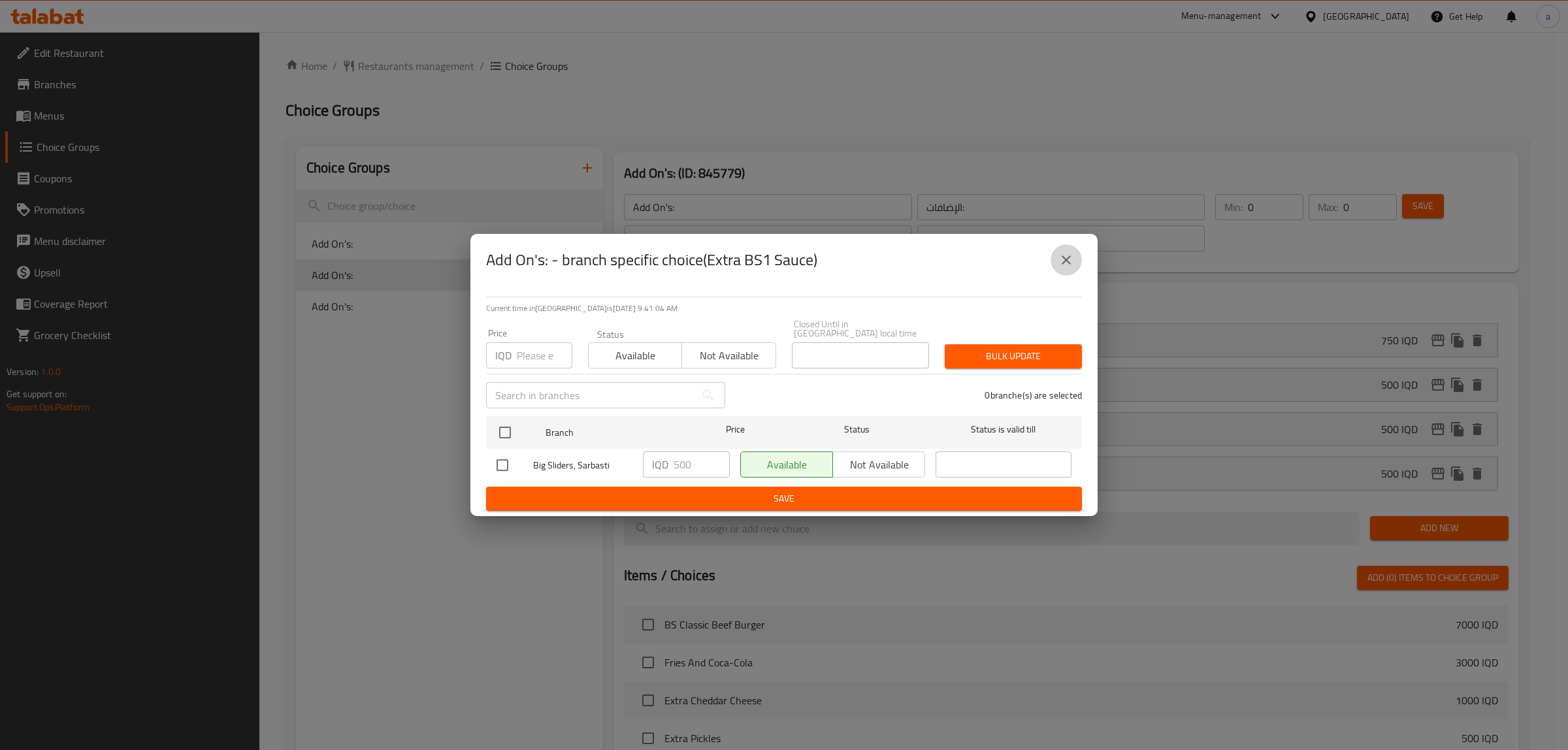
click at [1071, 266] on icon "close" at bounding box center [1066, 259] width 15 height 15
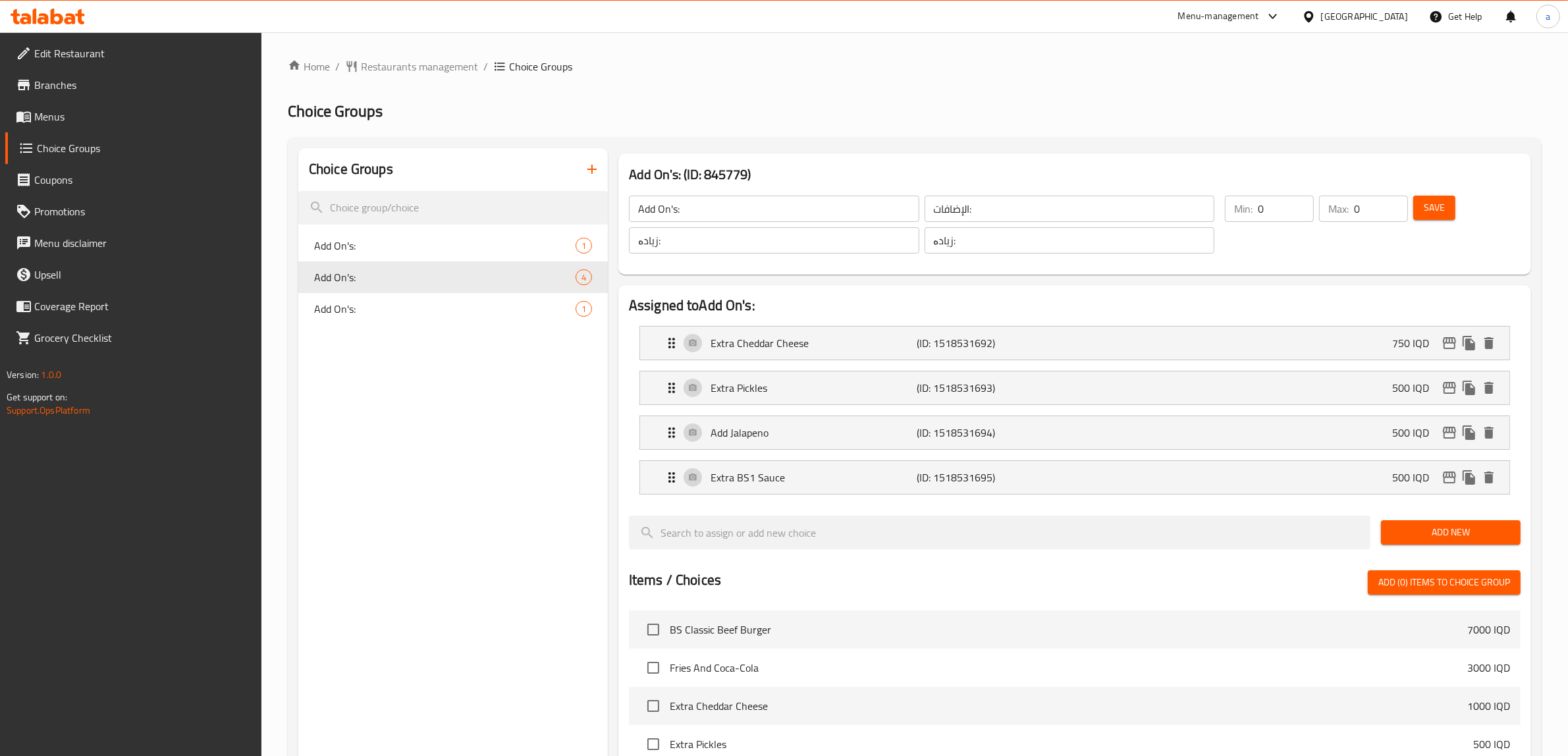
click at [1429, 208] on span "Save" at bounding box center [1433, 208] width 21 height 16
click at [388, 308] on span "Add On's:" at bounding box center [425, 308] width 222 height 15
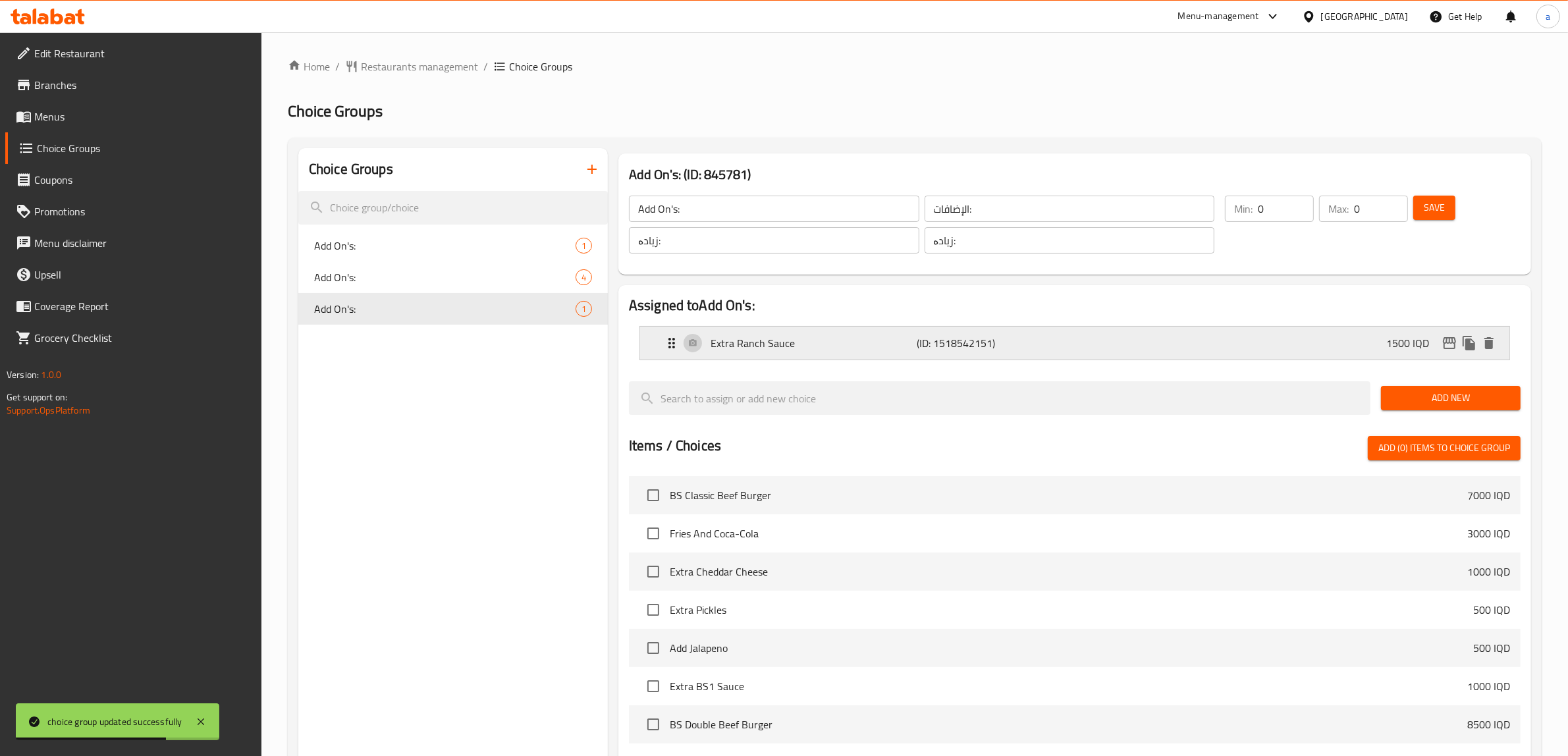
click at [1179, 344] on div "Extra Ranch Sauce (ID: 1518542151) 1500 IQD" at bounding box center [1078, 343] width 829 height 33
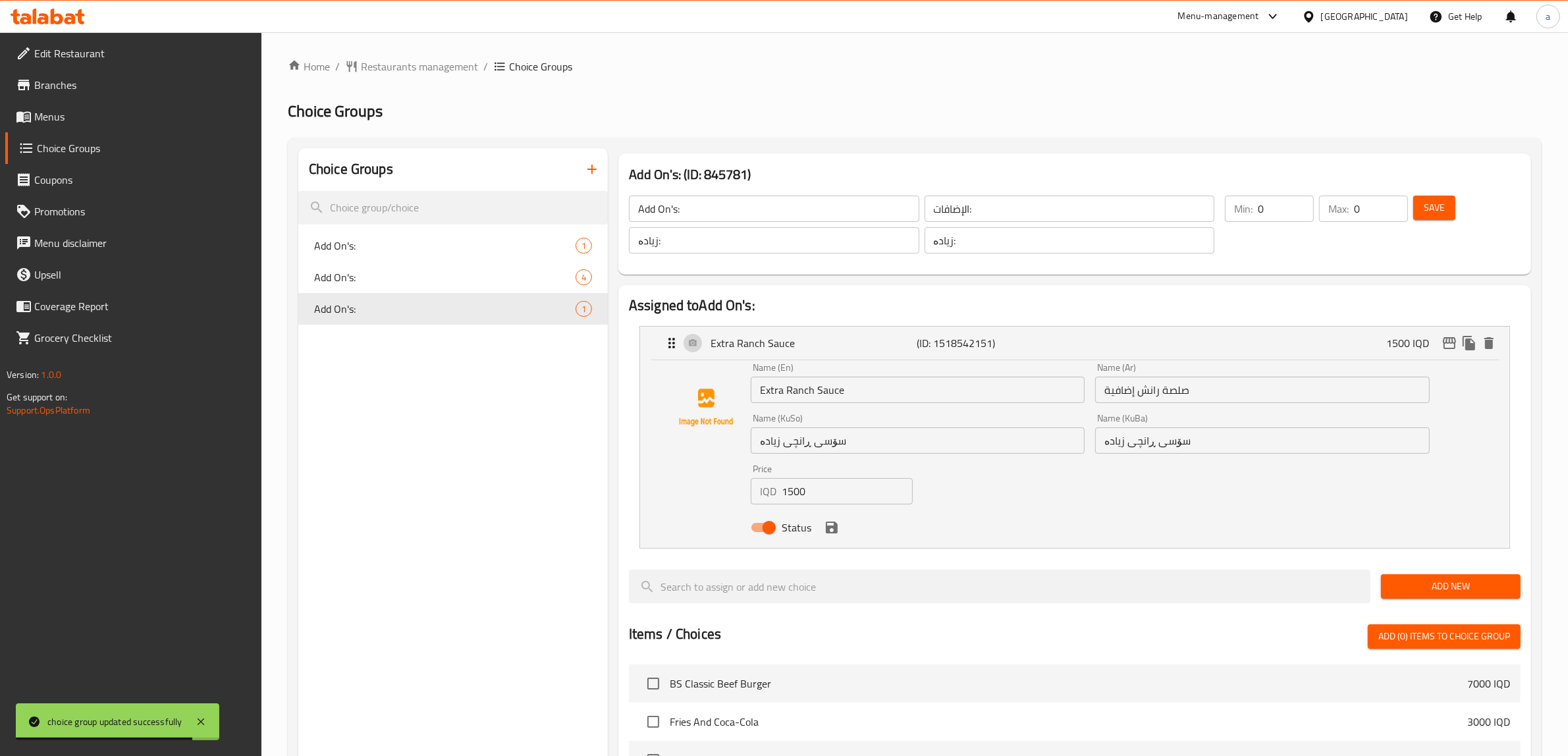
click at [794, 492] on input "1500" at bounding box center [846, 490] width 131 height 26
paste input "75"
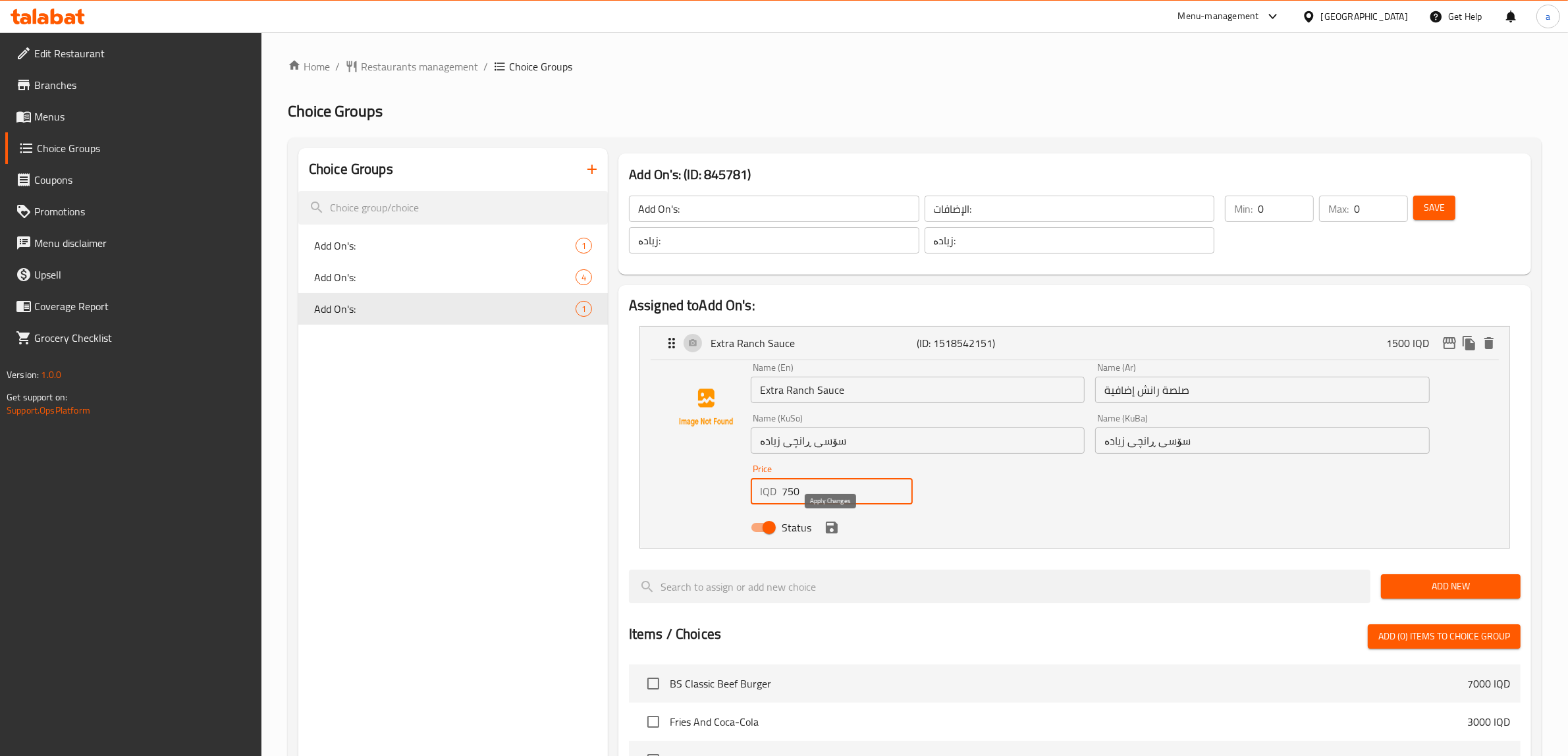
click at [832, 527] on icon "save" at bounding box center [831, 527] width 12 height 12
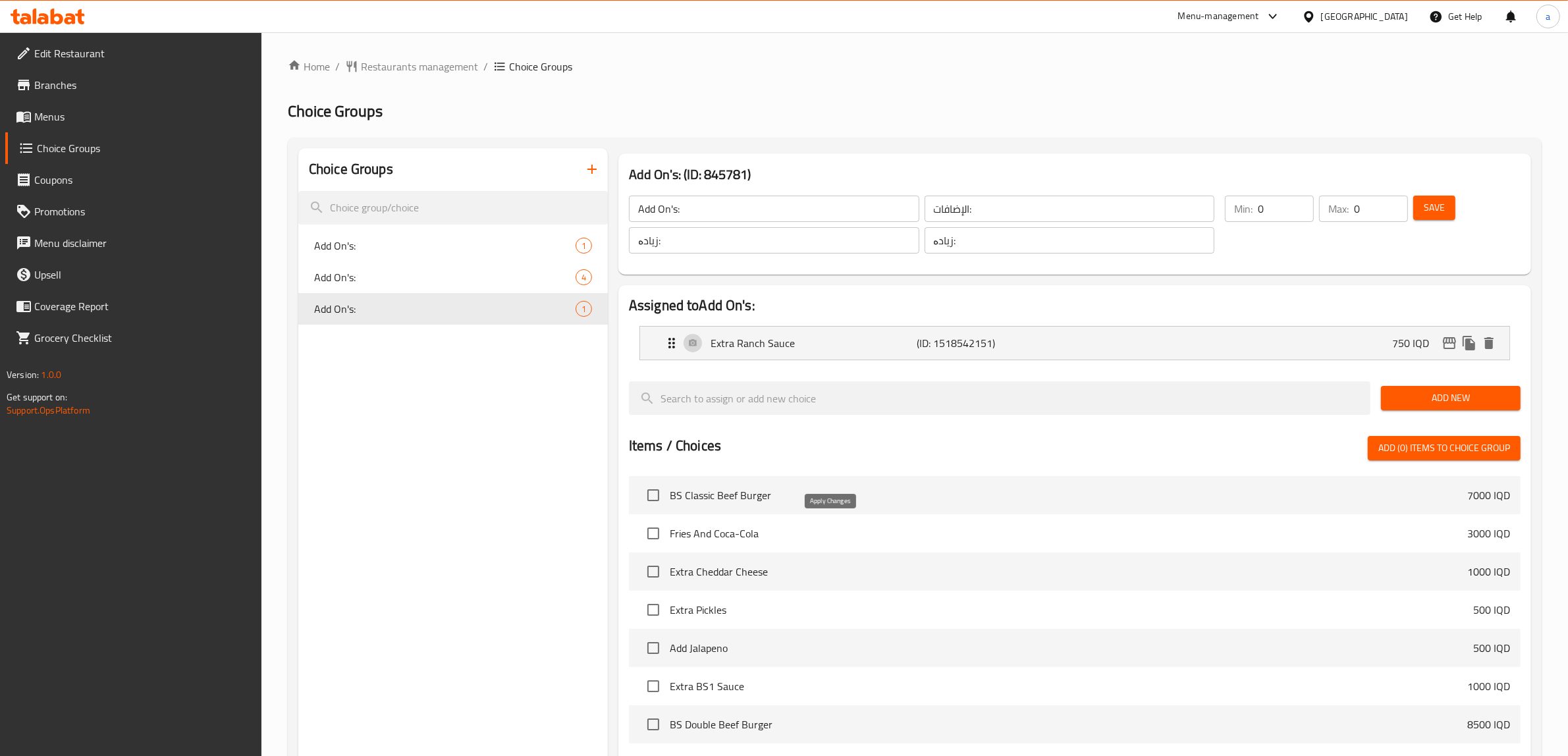
type input "750"
click at [1450, 347] on icon "edit" at bounding box center [1449, 342] width 15 height 15
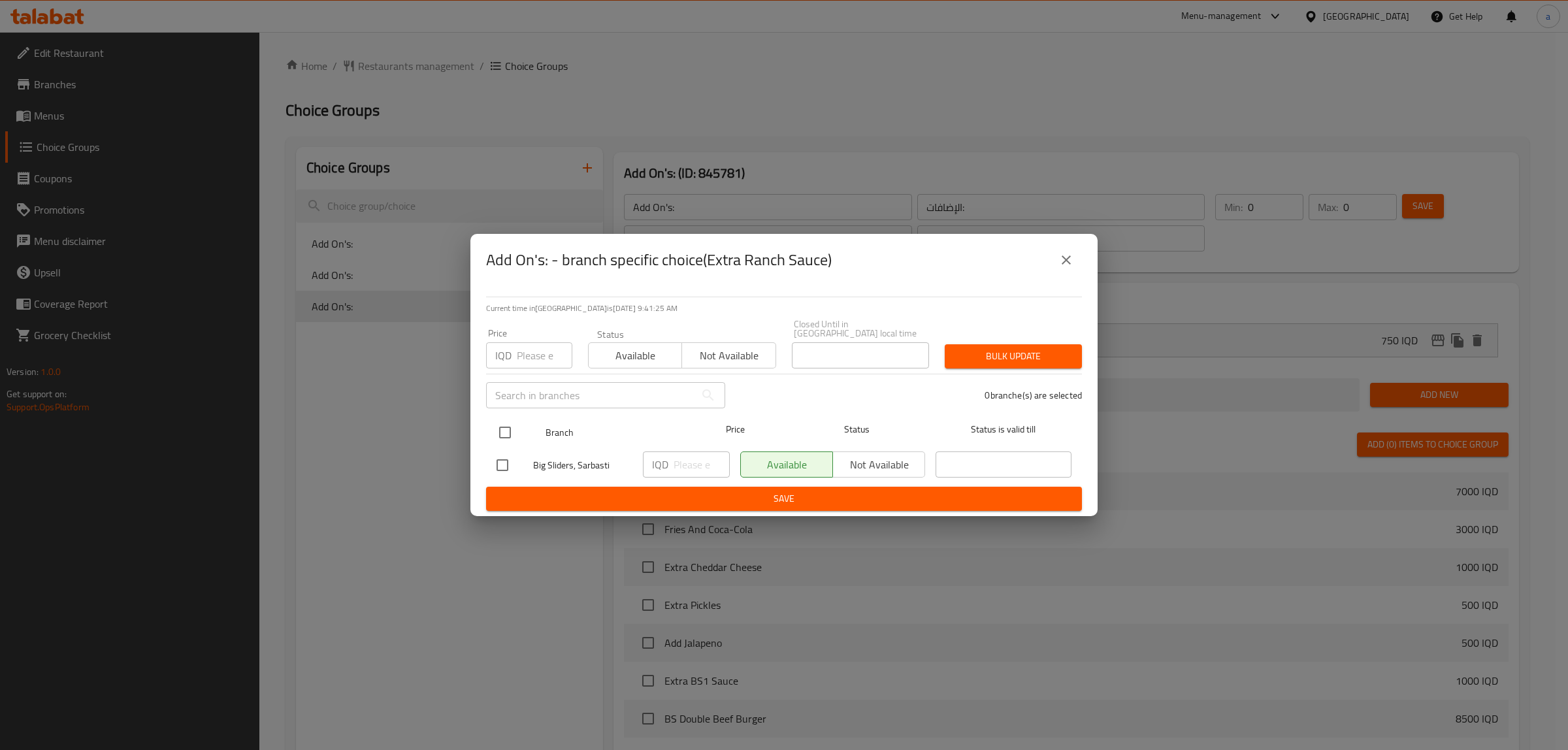
click at [501, 429] on input "checkbox" at bounding box center [505, 432] width 28 height 28
checkbox input "true"
click at [680, 456] on input "number" at bounding box center [702, 464] width 56 height 26
paste input "750"
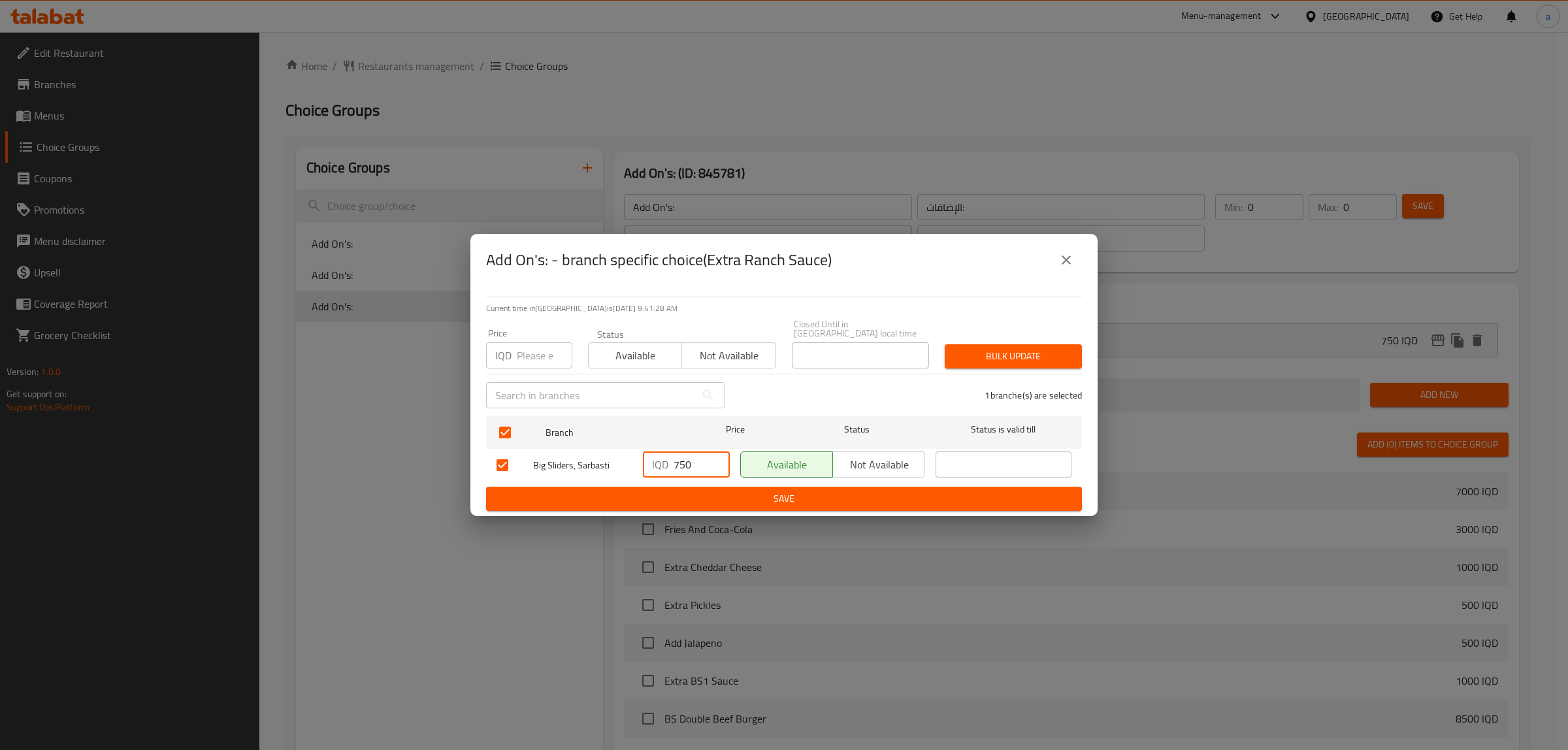
type input "750"
click at [749, 490] on span "Save" at bounding box center [784, 498] width 575 height 16
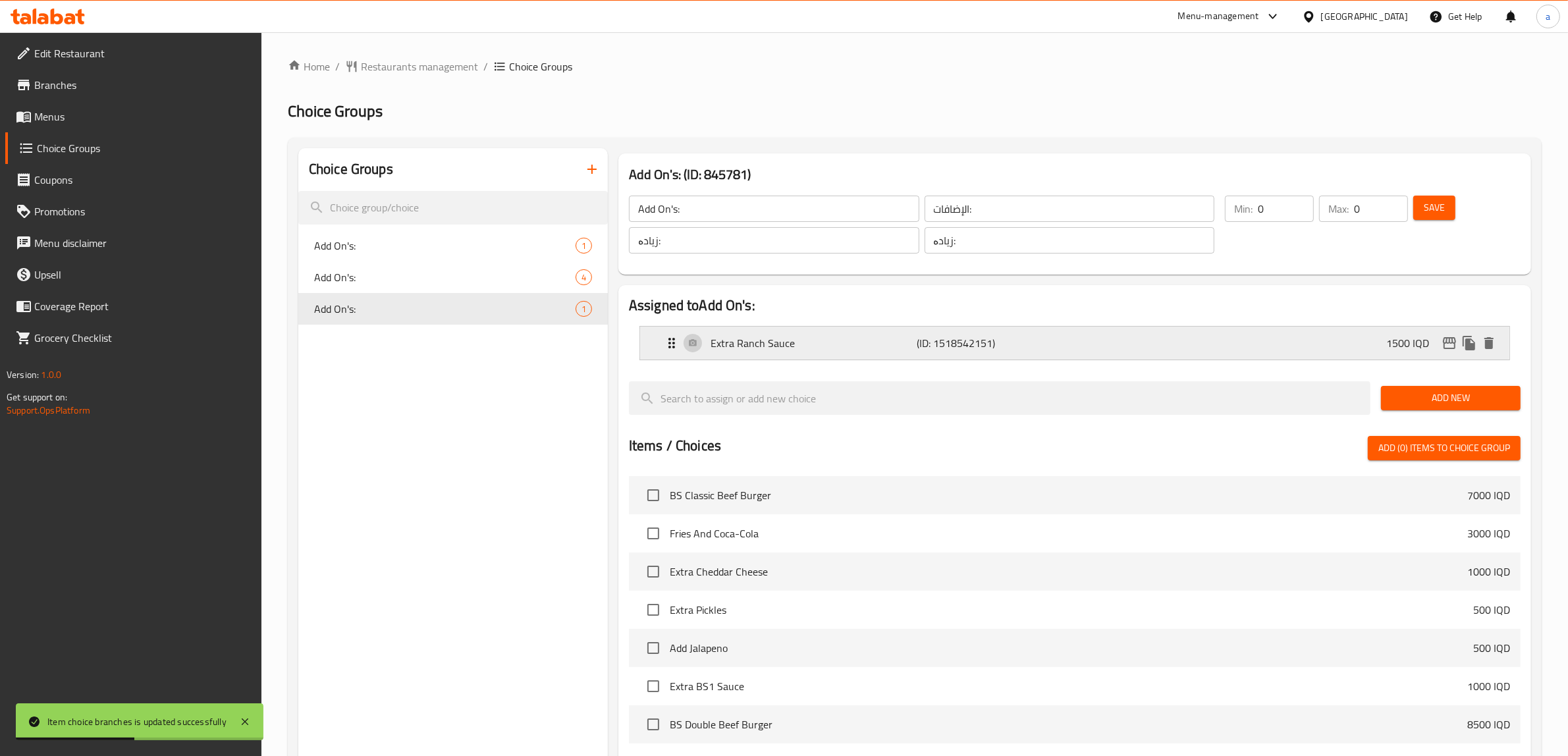
click at [771, 346] on p "Extra Ranch Sauce" at bounding box center [814, 342] width 207 height 15
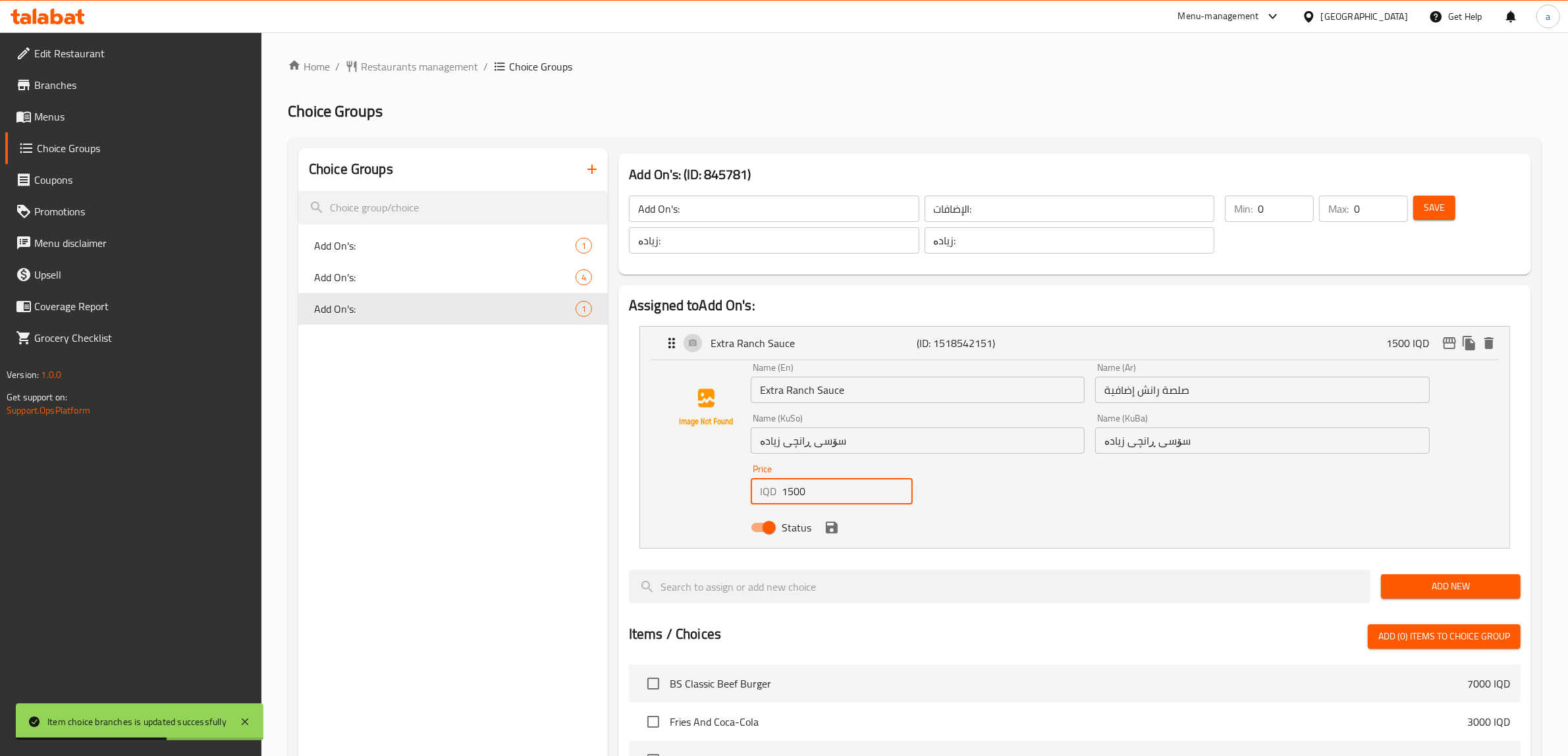
click at [800, 500] on input "1500" at bounding box center [846, 490] width 131 height 26
paste input "75"
click at [835, 528] on icon "save" at bounding box center [831, 527] width 12 height 12
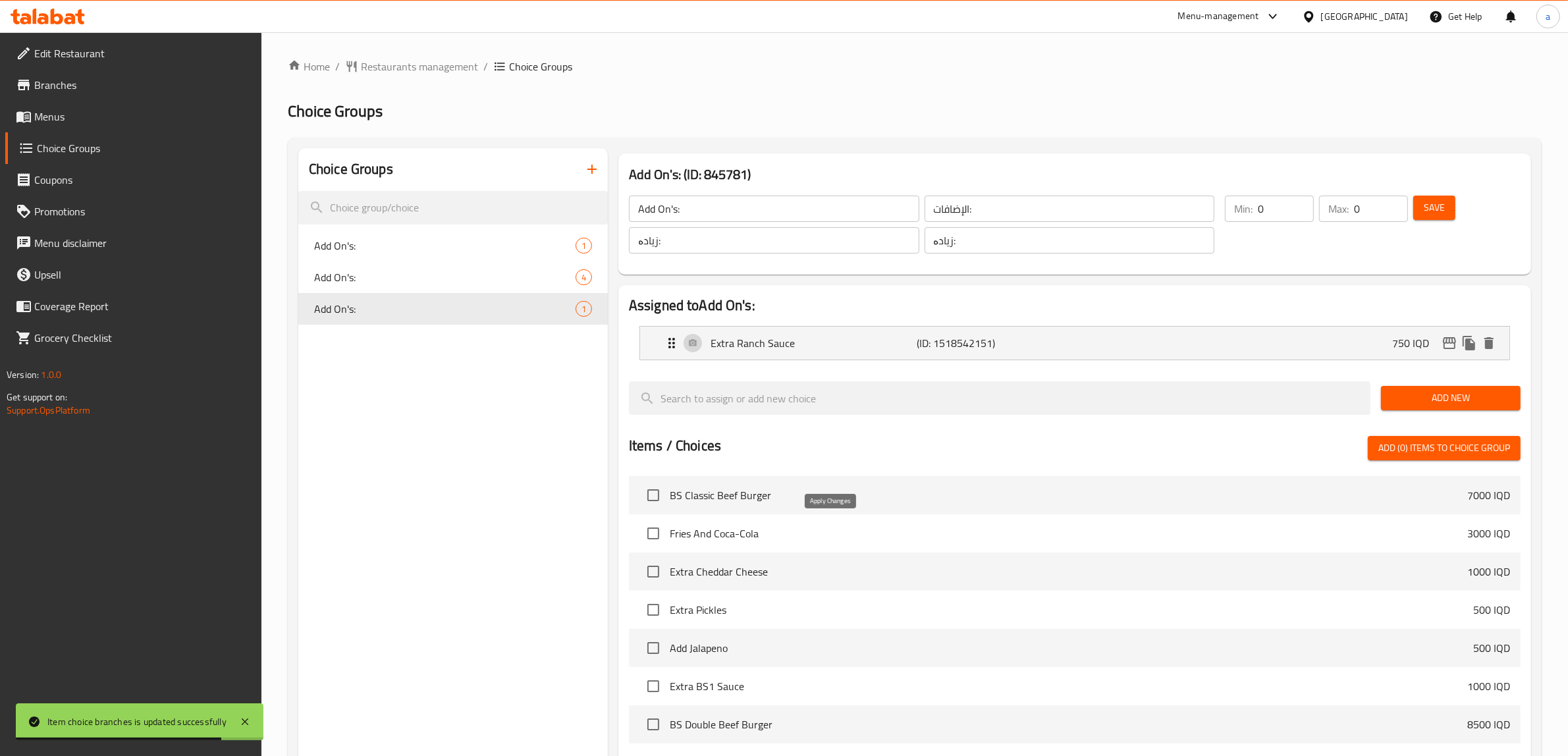
type input "750"
click at [1426, 212] on span "Save" at bounding box center [1433, 208] width 21 height 16
click at [73, 80] on span "Branches" at bounding box center [143, 84] width 218 height 15
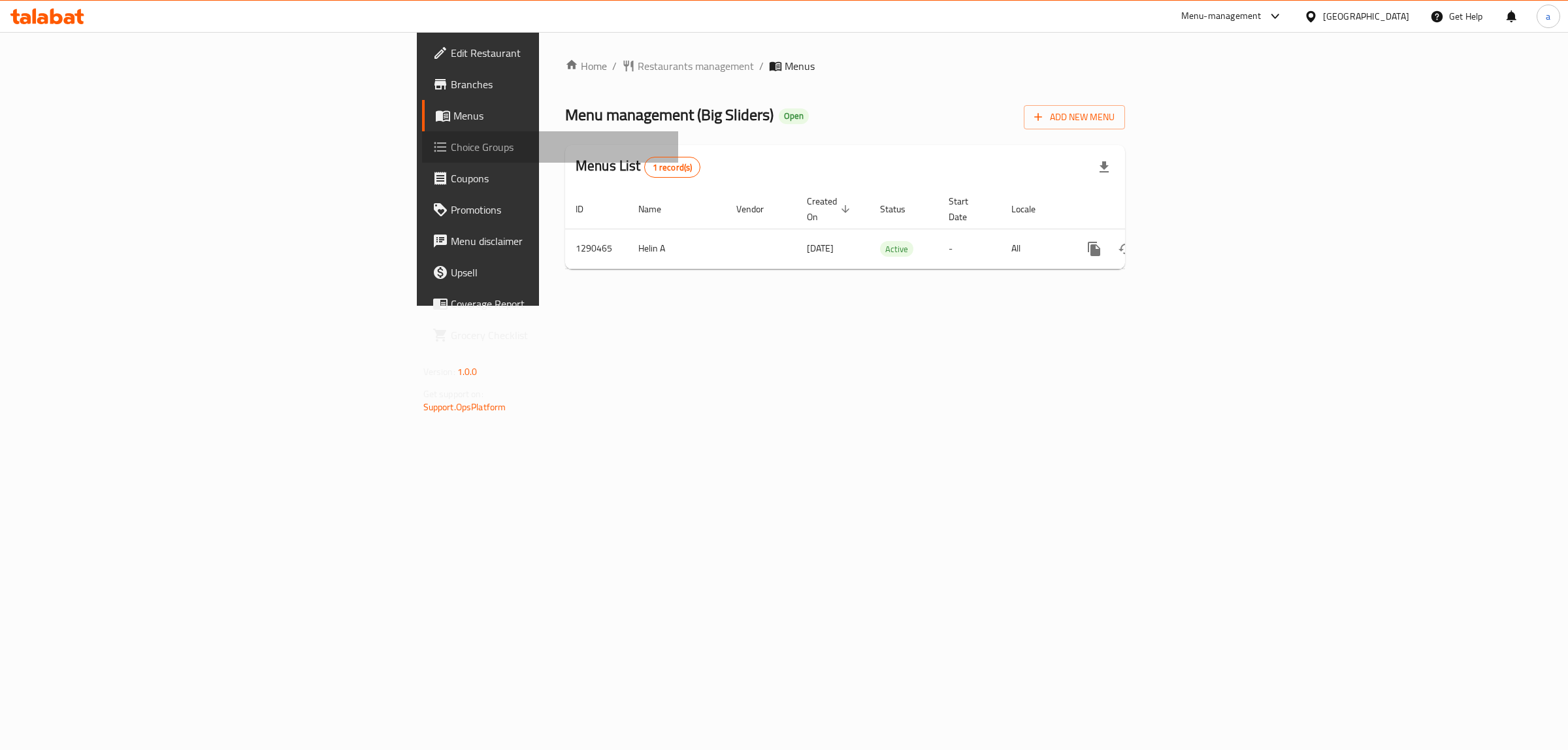
click at [451, 151] on span "Choice Groups" at bounding box center [559, 146] width 218 height 15
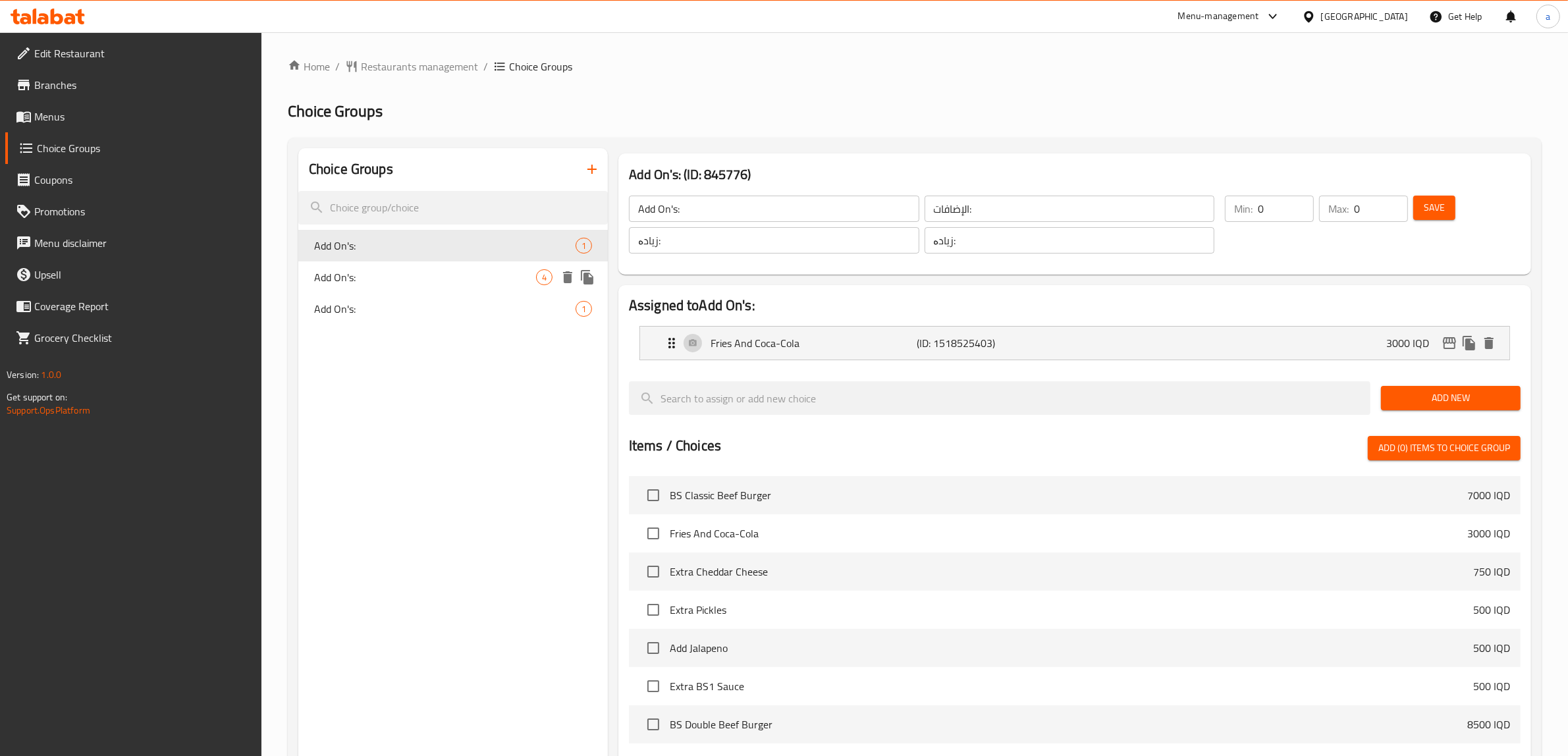
click at [476, 285] on div "Add On's: 4" at bounding box center [453, 276] width 310 height 32
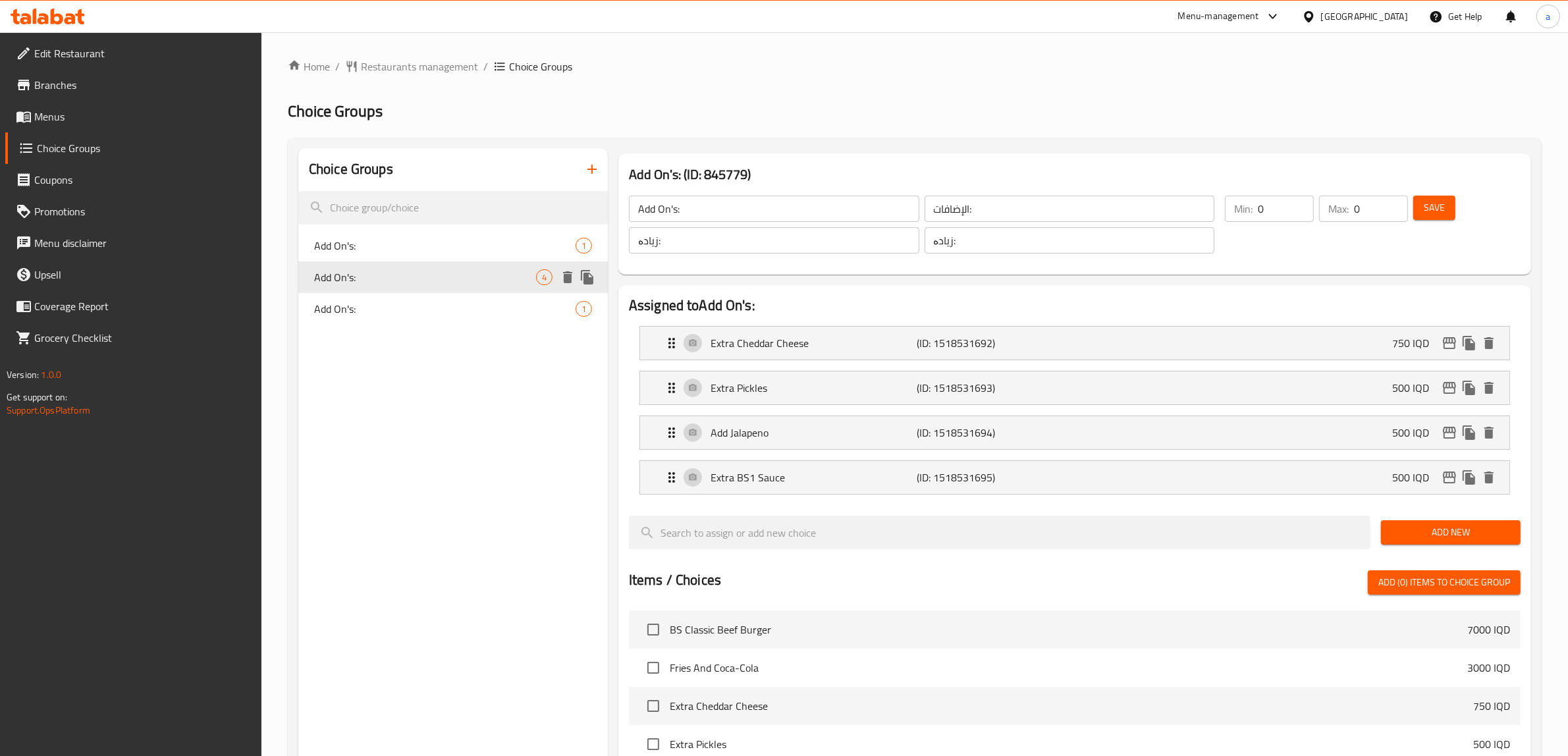
type input "Add On's:"
click at [1111, 481] on div "Extra BS1 Sauce (ID: 1518531695) 500 IQD" at bounding box center [1078, 477] width 829 height 33
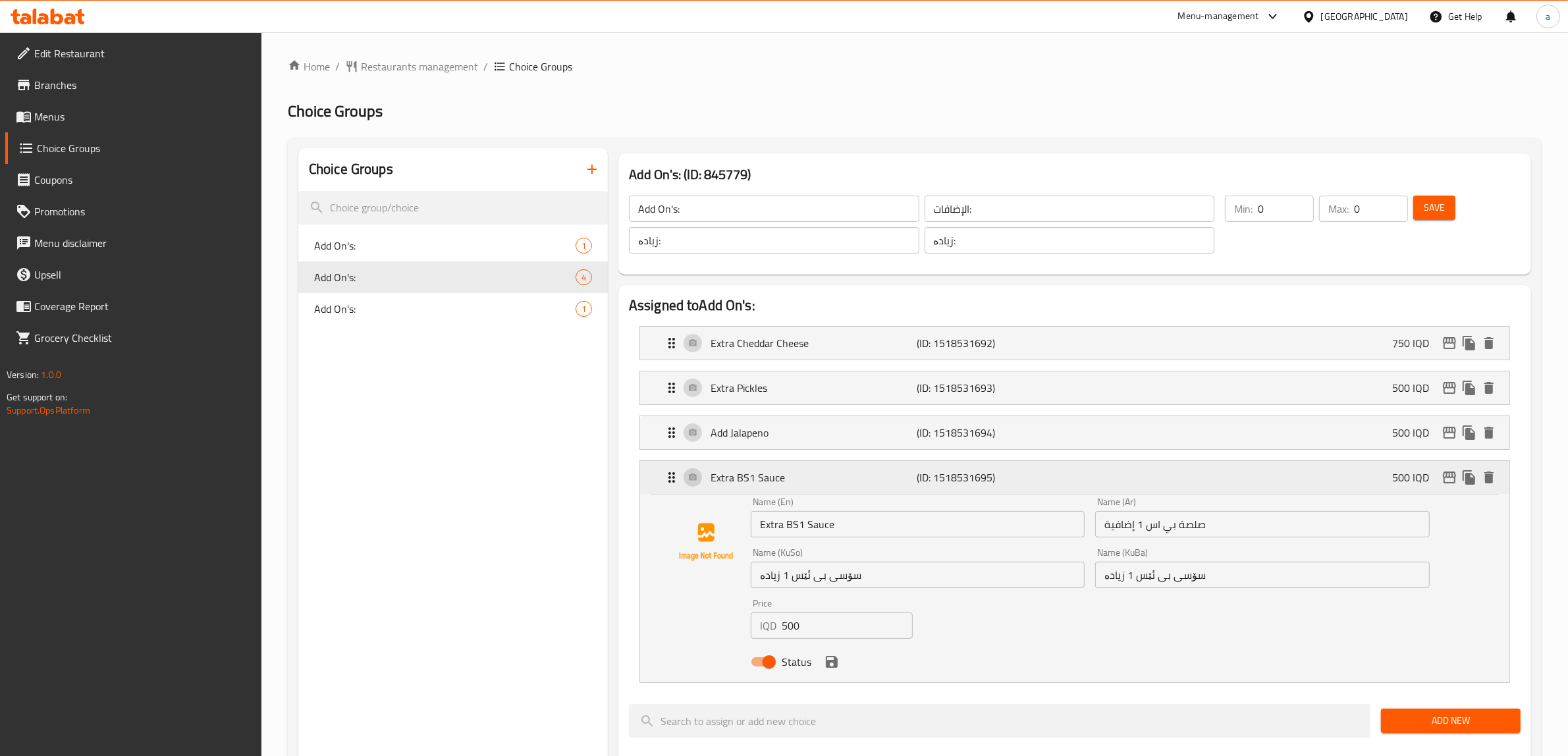
click at [1444, 478] on icon "edit" at bounding box center [1449, 477] width 14 height 12
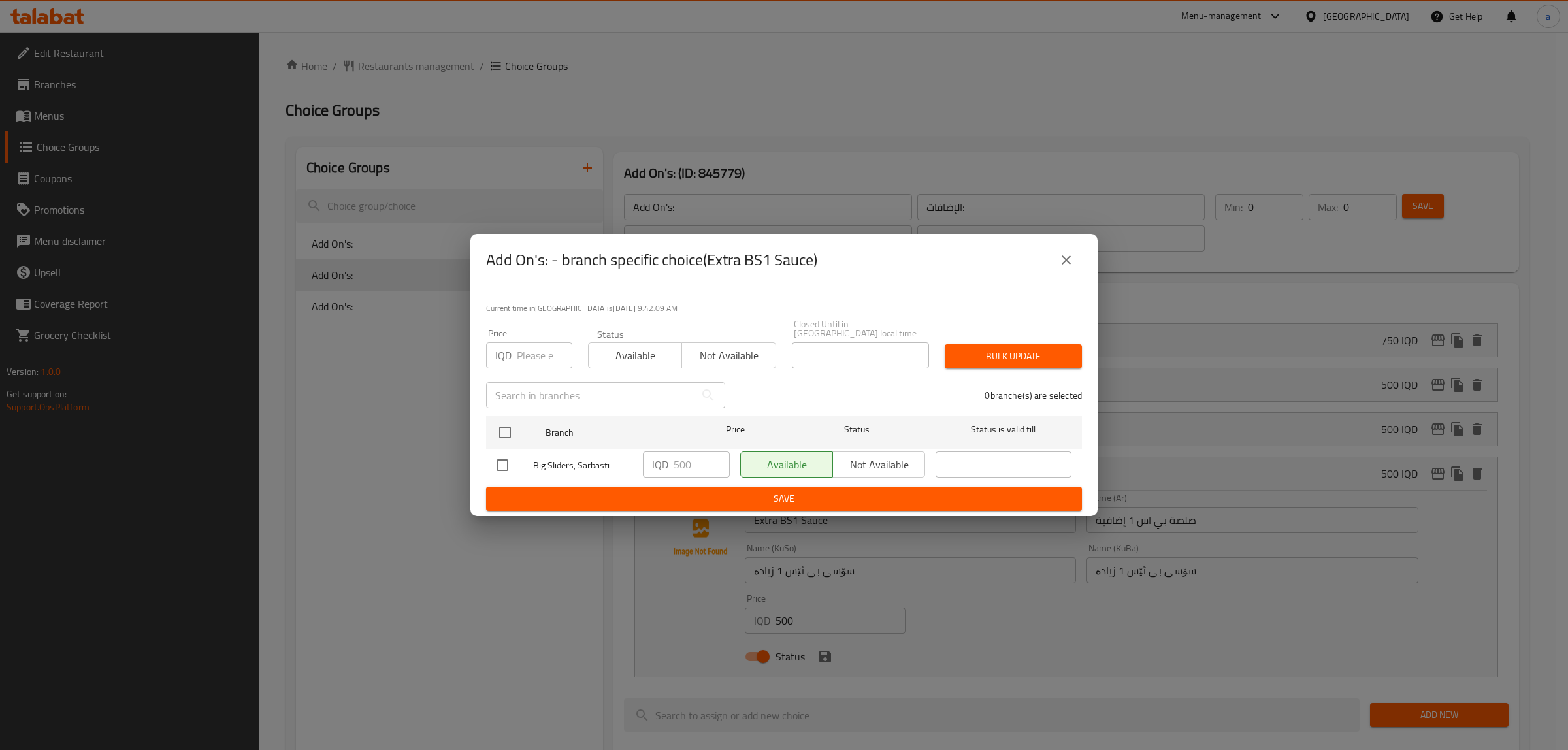
click at [1070, 268] on icon "close" at bounding box center [1066, 259] width 15 height 15
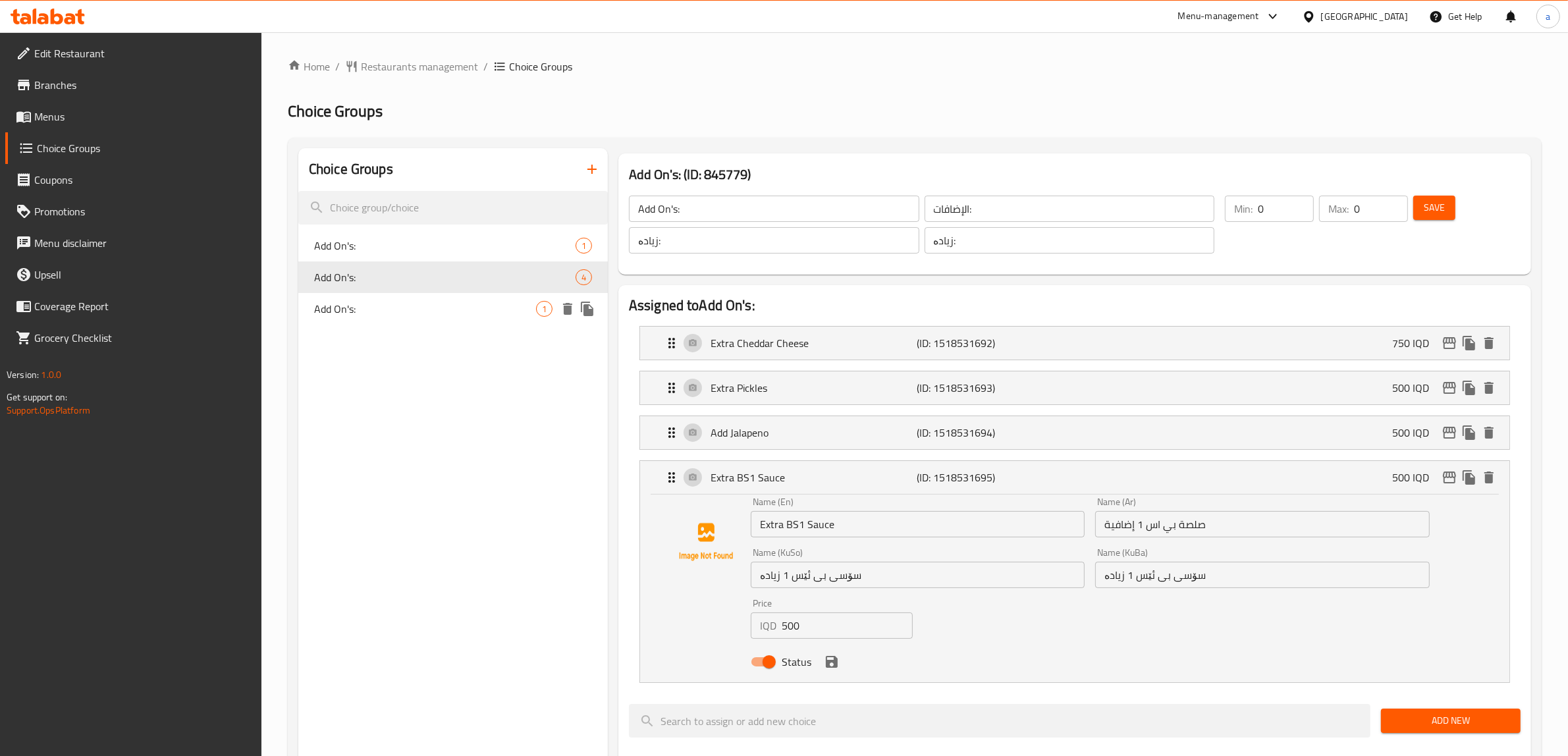
click at [422, 298] on div "Add On's: 1" at bounding box center [453, 308] width 310 height 32
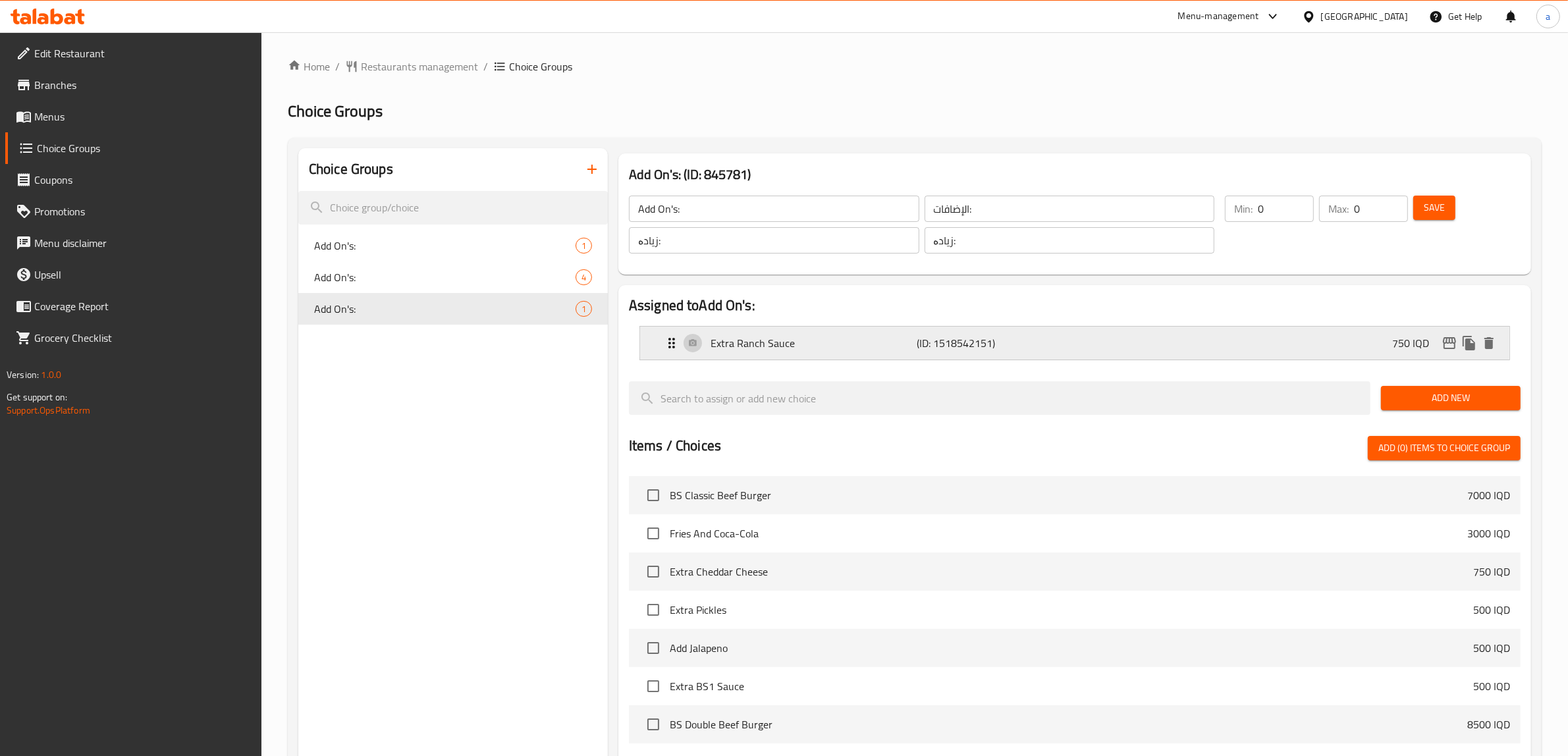
click at [943, 335] on p "(ID: 1518542151)" at bounding box center [985, 342] width 137 height 15
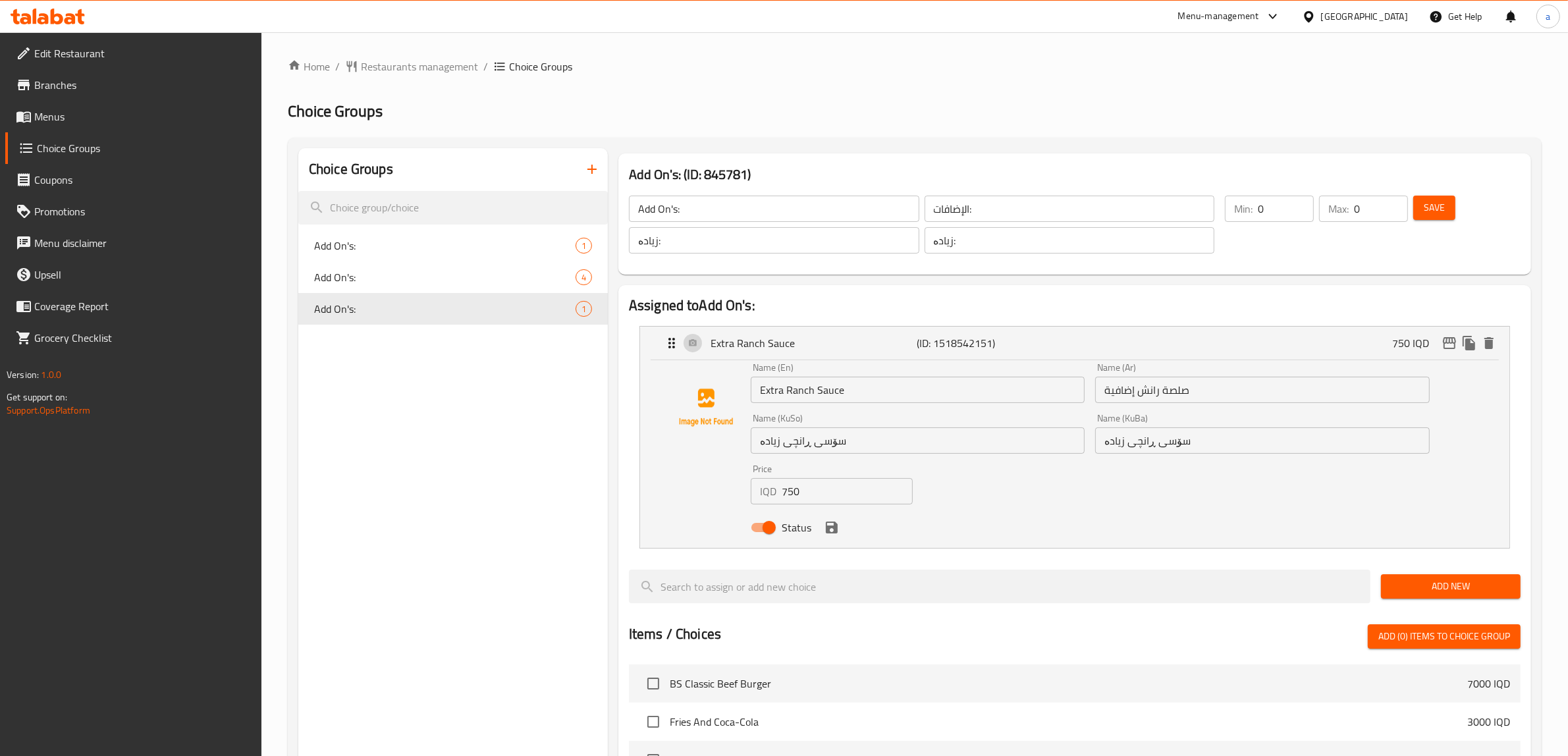
click at [62, 90] on span "Branches" at bounding box center [143, 84] width 218 height 15
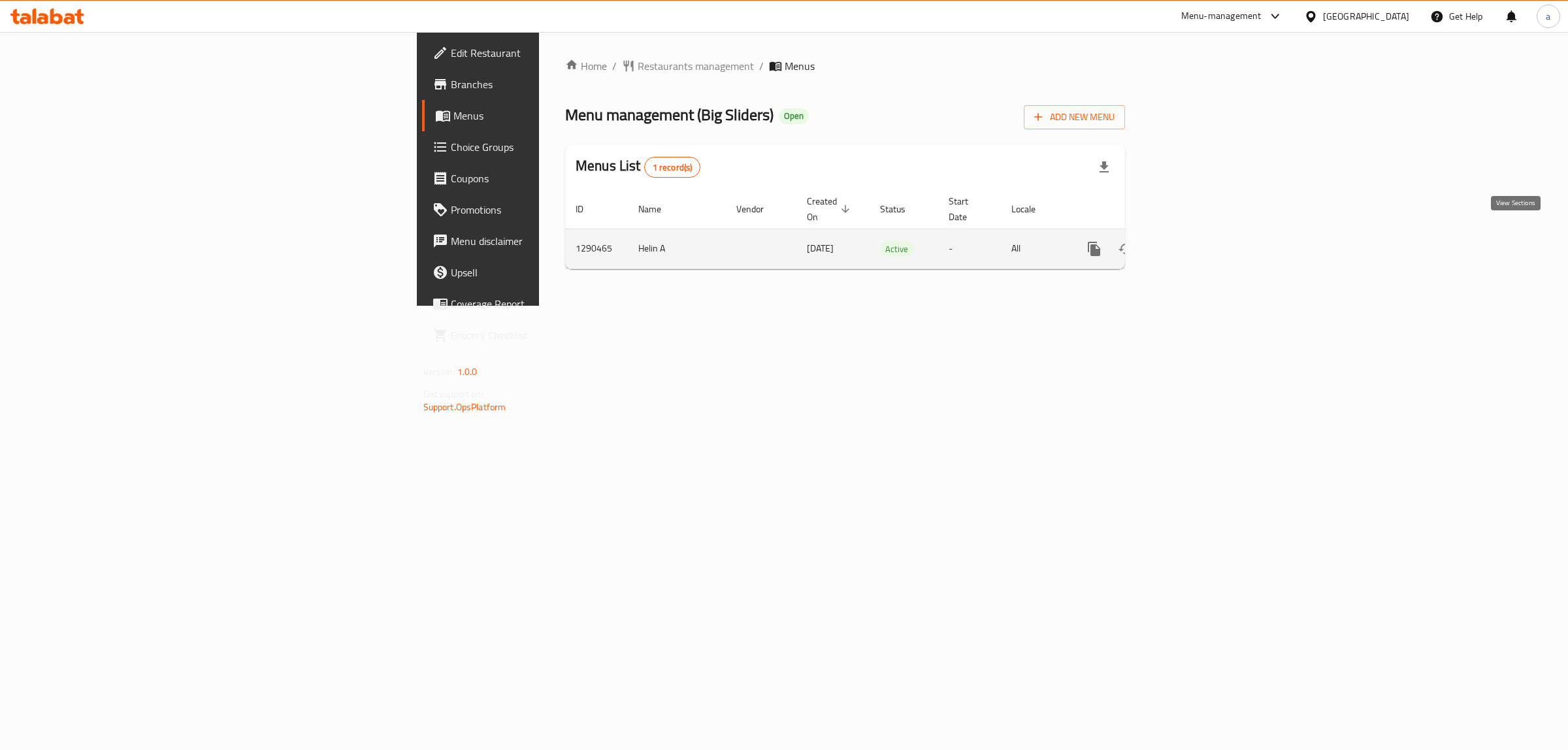
click at [1197, 242] on icon "enhanced table" at bounding box center [1188, 248] width 15 height 15
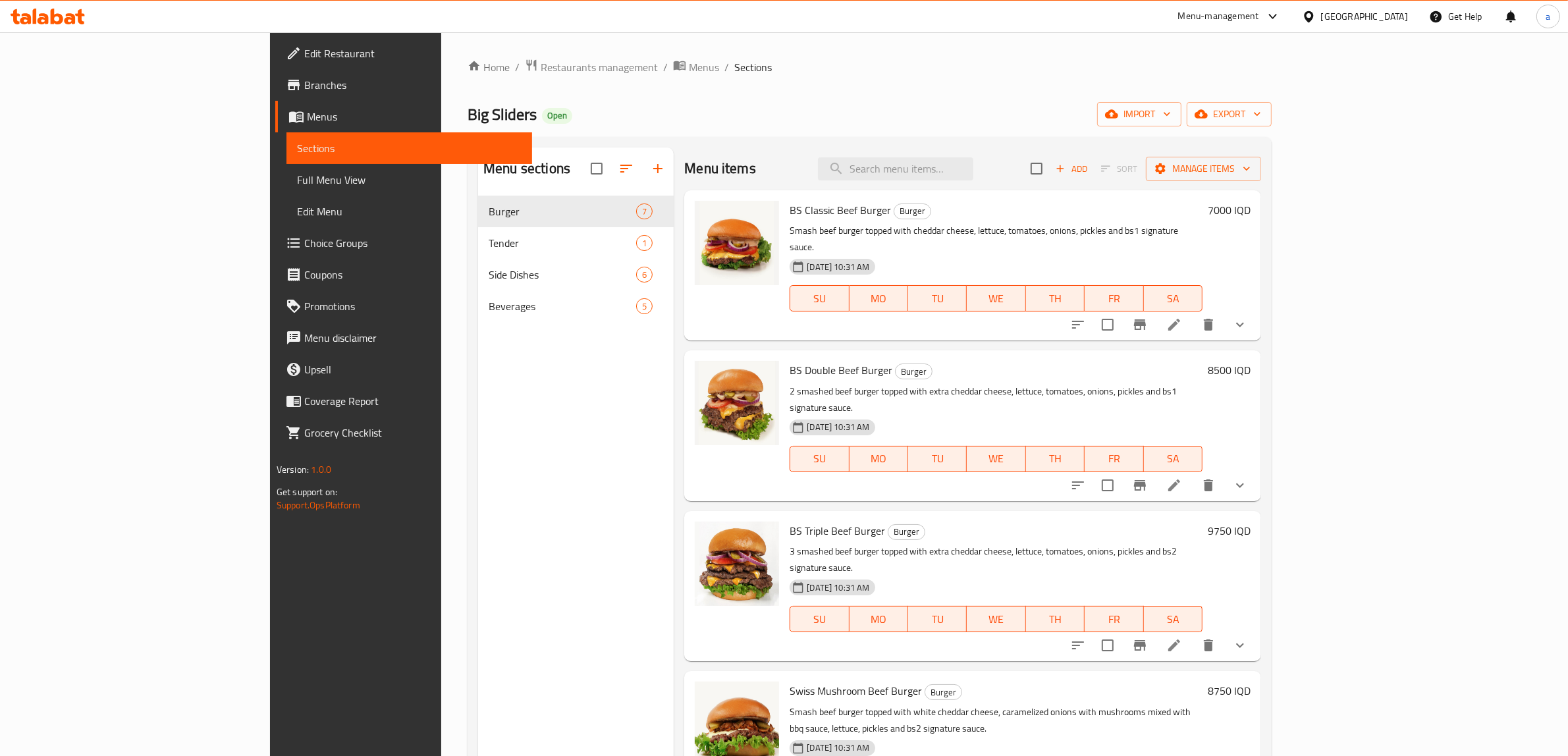
click at [297, 172] on span "Full Menu View" at bounding box center [409, 179] width 225 height 15
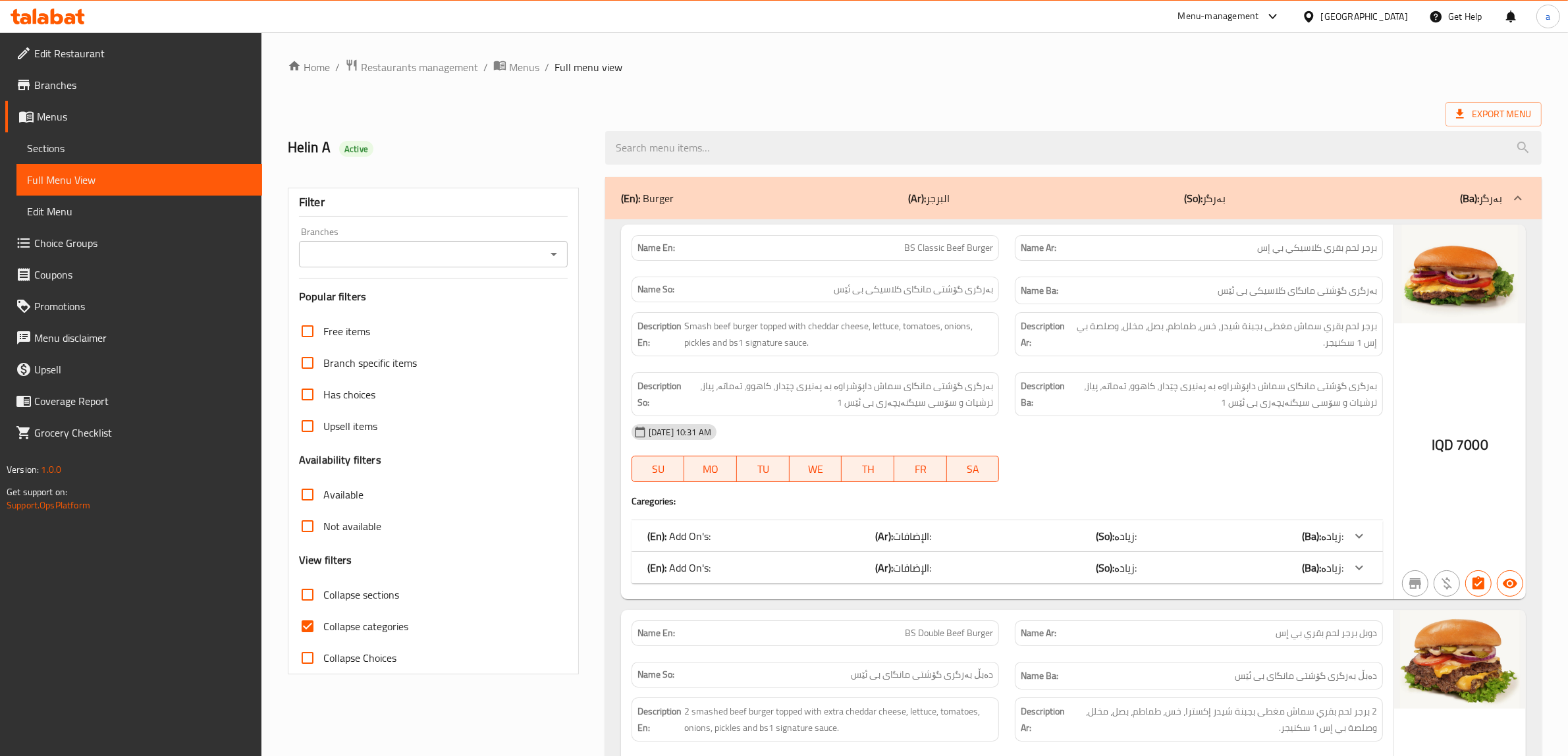
click at [554, 248] on icon "Open" at bounding box center [553, 254] width 15 height 15
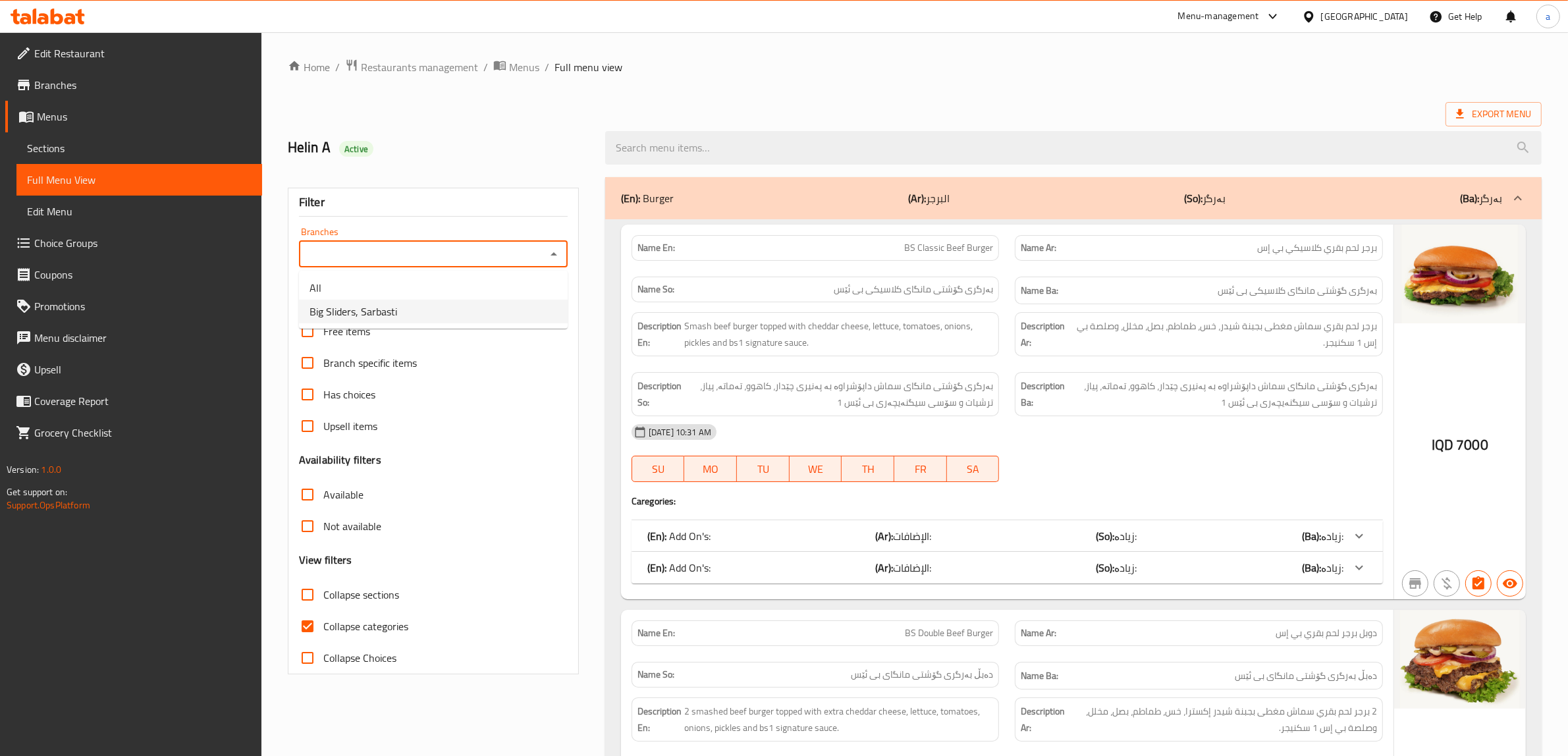
click at [369, 310] on span "Big Sliders, Sarbasti" at bounding box center [353, 311] width 88 height 15
type input "Big Sliders, Sarbasti"
click at [307, 626] on input "Collapse categories" at bounding box center [307, 626] width 32 height 32
checkbox input "false"
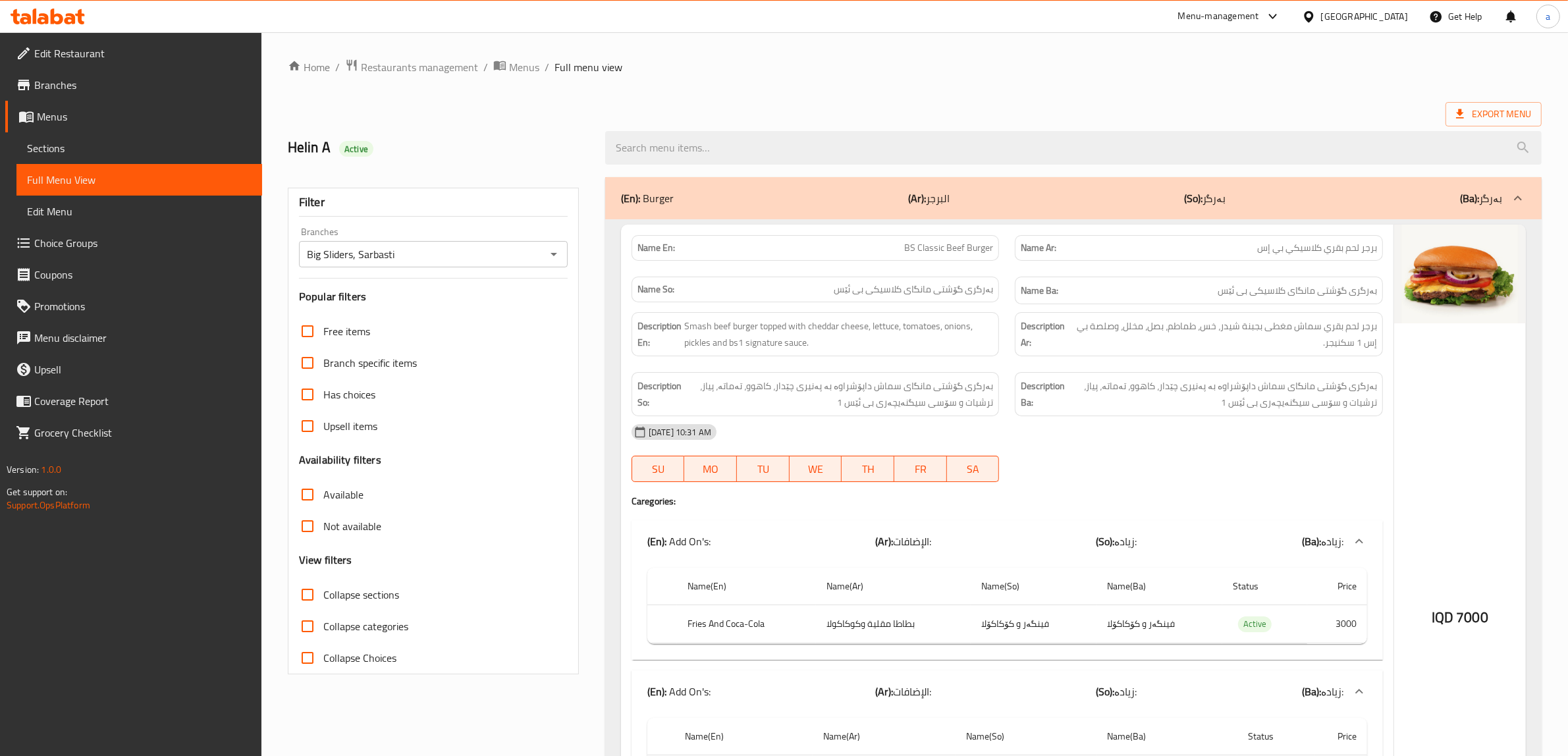
drag, startPoint x: 914, startPoint y: 521, endPoint x: 937, endPoint y: 186, distance: 335.8
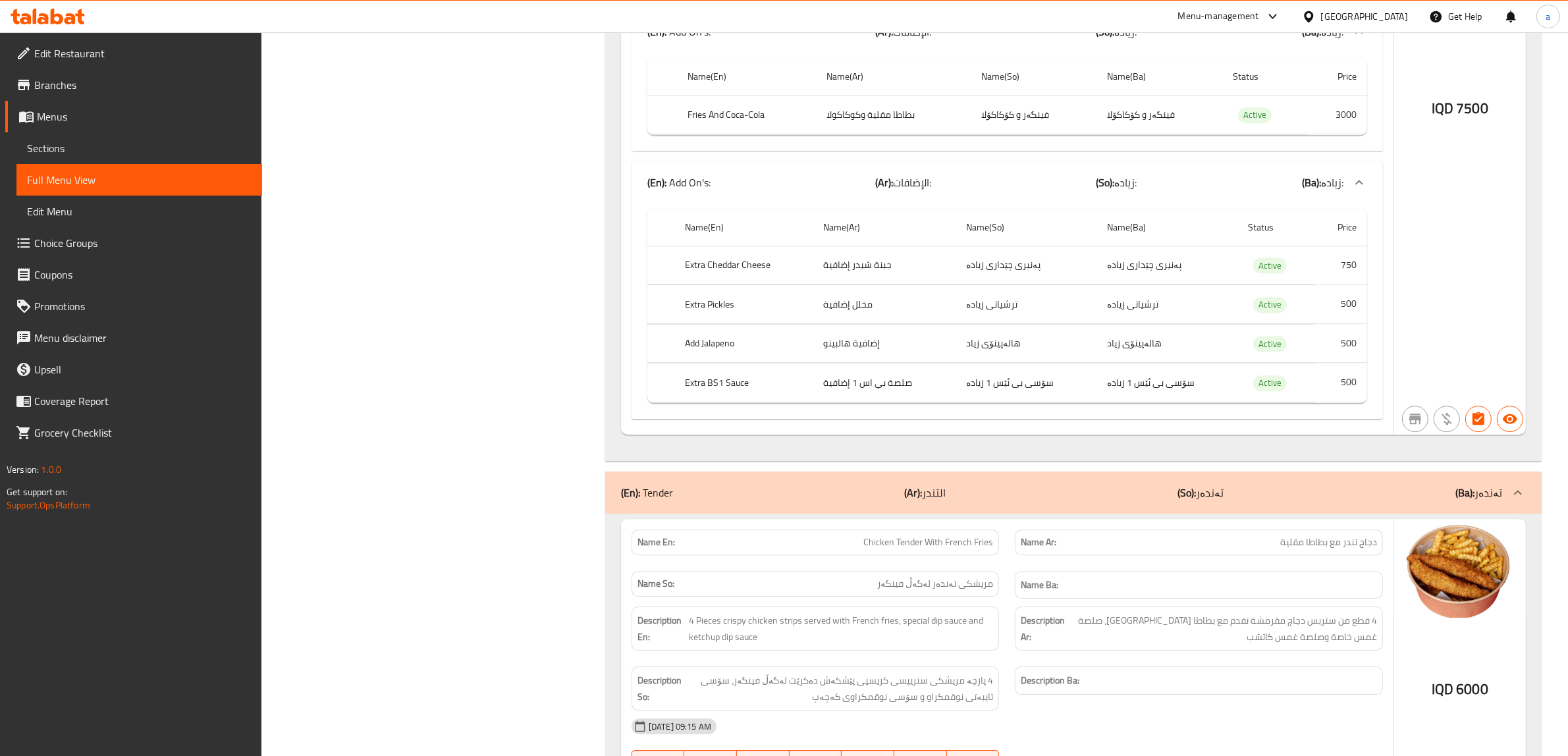
scroll to position [4807, 0]
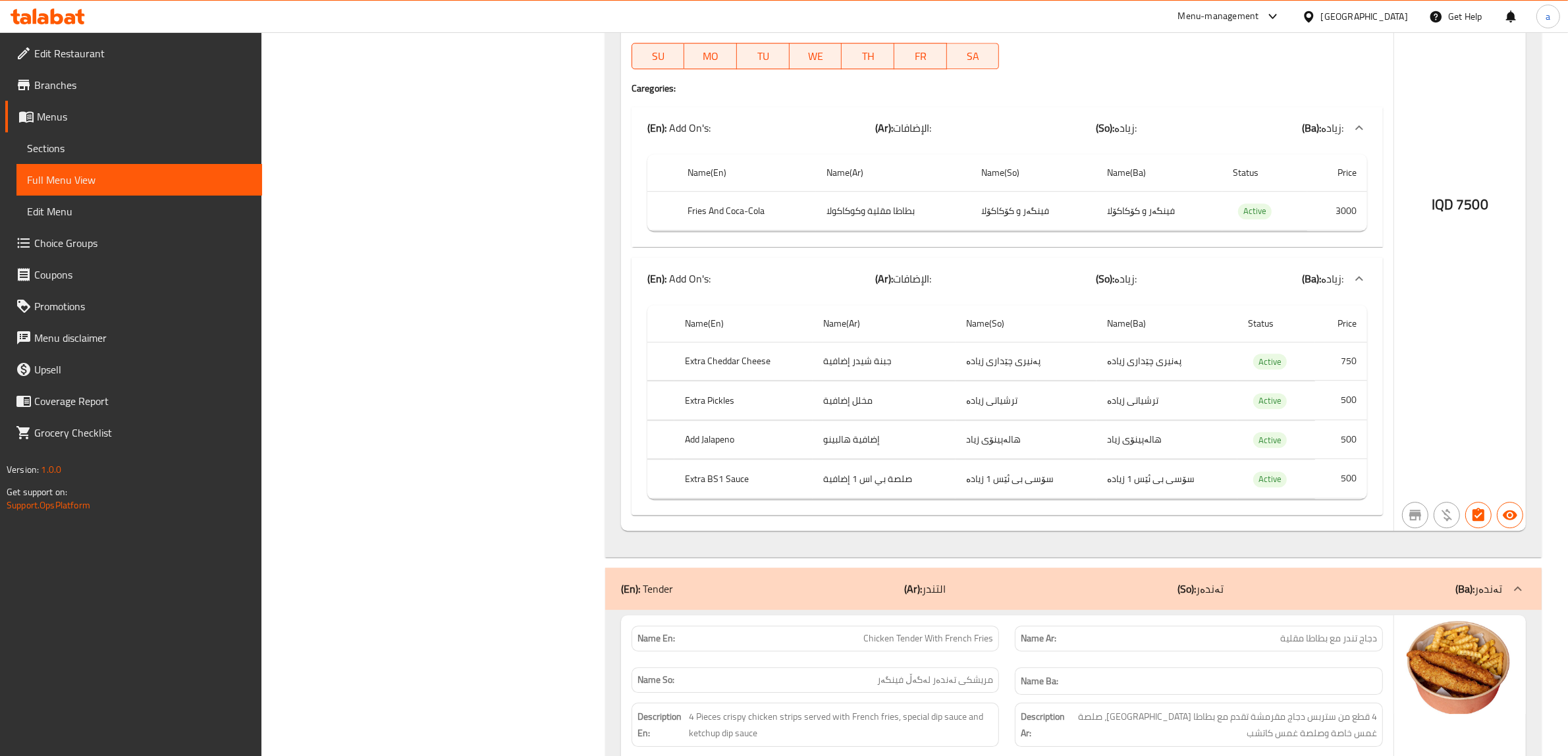
click at [55, 79] on span "Branches" at bounding box center [143, 84] width 218 height 15
